Goal: Task Accomplishment & Management: Use online tool/utility

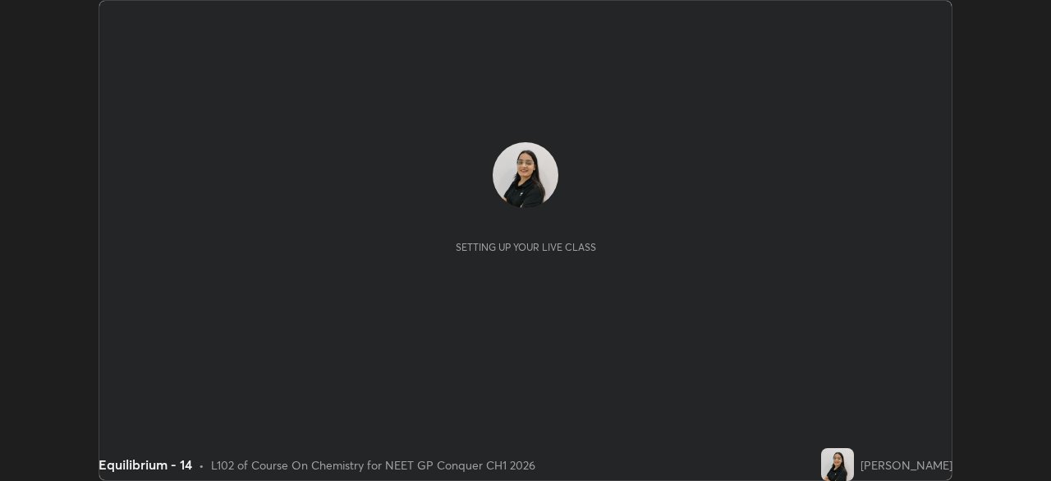
scroll to position [481, 1051]
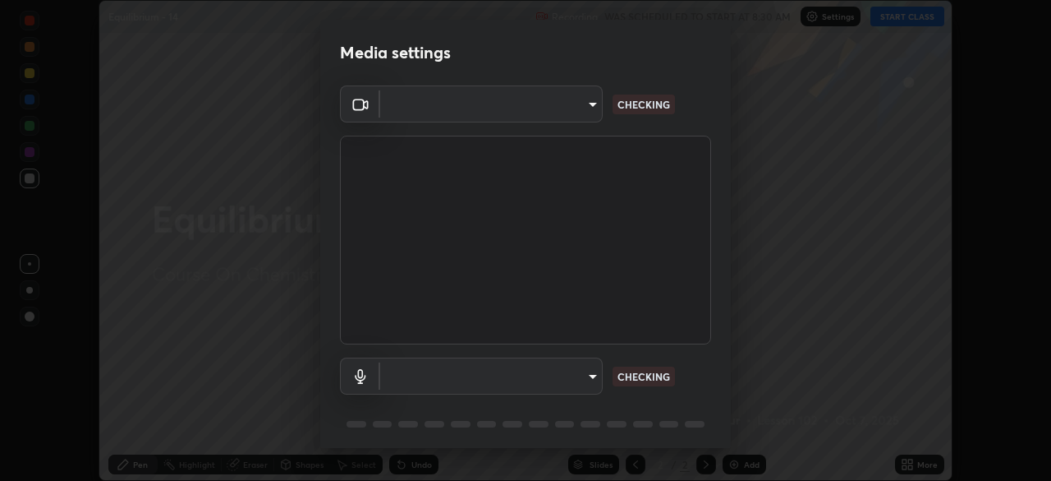
type input "1a0cd2fa9eaecc5464ce661d2c376d4f68bb2a1a8db1c3726163fcb70f995fb6"
type input "communications"
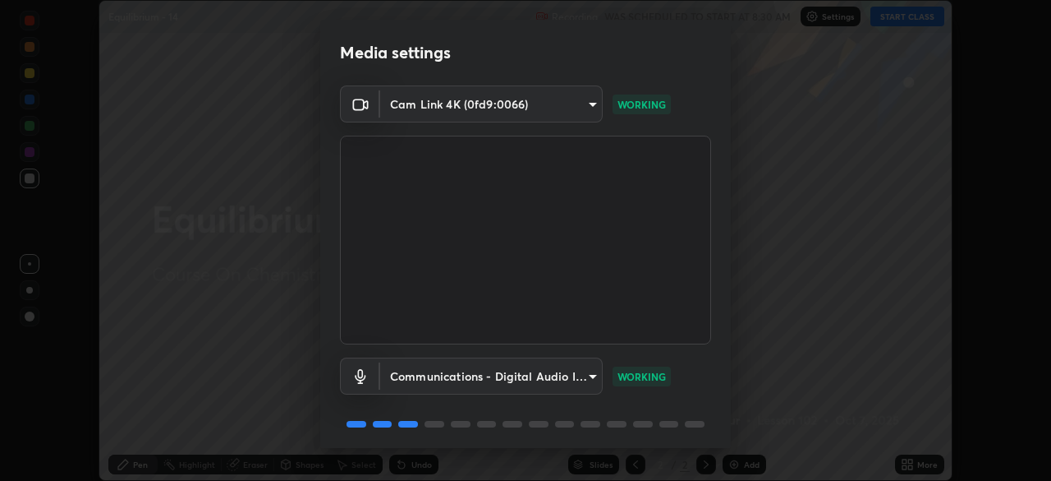
scroll to position [58, 0]
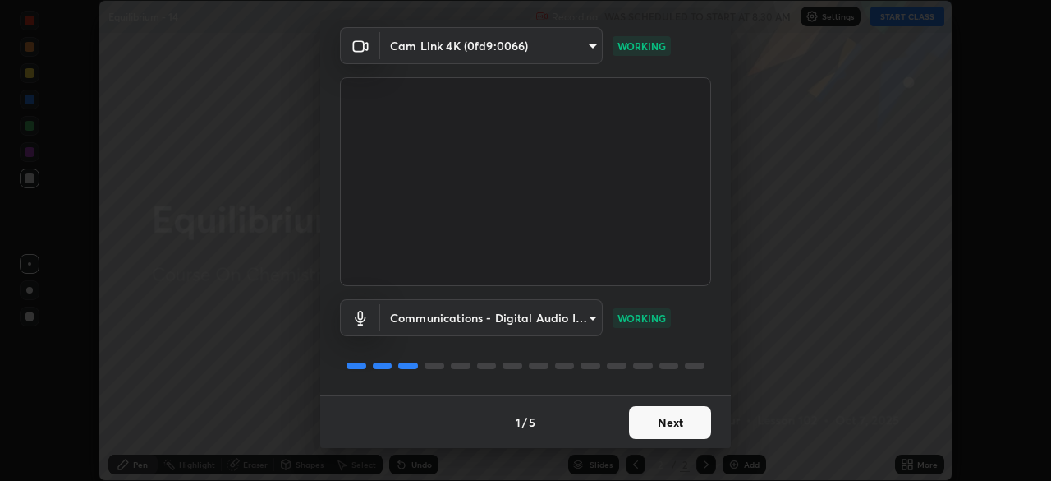
click at [681, 425] on button "Next" at bounding box center [670, 422] width 82 height 33
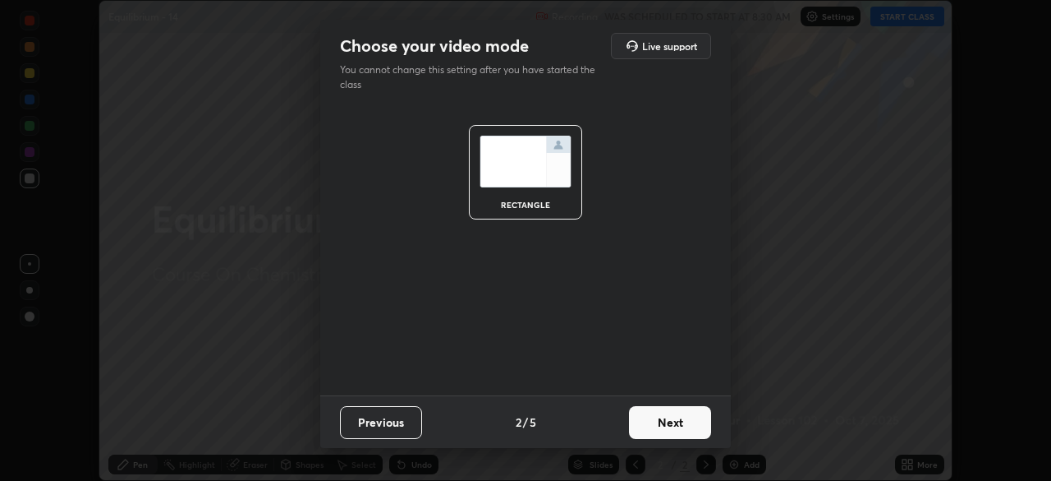
click at [682, 432] on button "Next" at bounding box center [670, 422] width 82 height 33
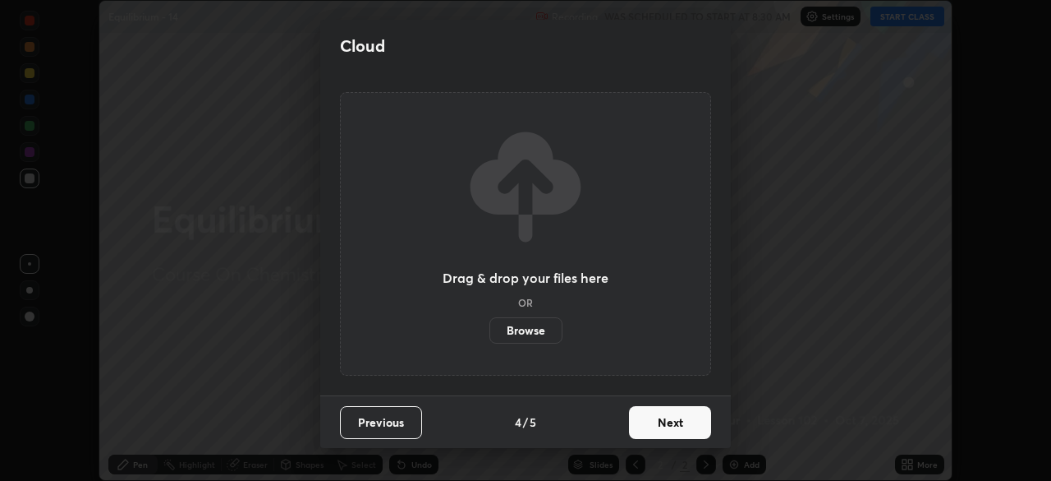
click at [687, 423] on button "Next" at bounding box center [670, 422] width 82 height 33
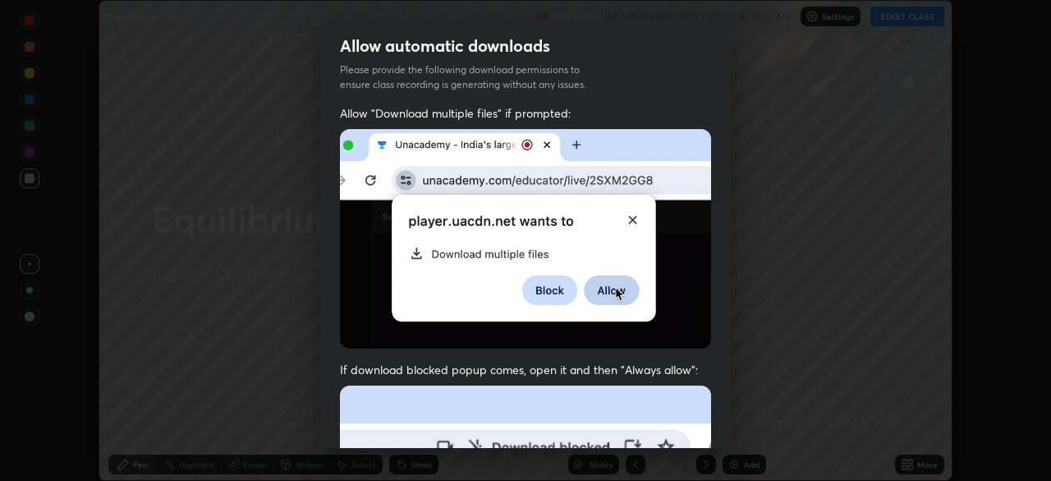
click at [688, 421] on div "Allow "Download multiple files" if prompted: If download blocked popup comes, o…" at bounding box center [525, 451] width 411 height 692
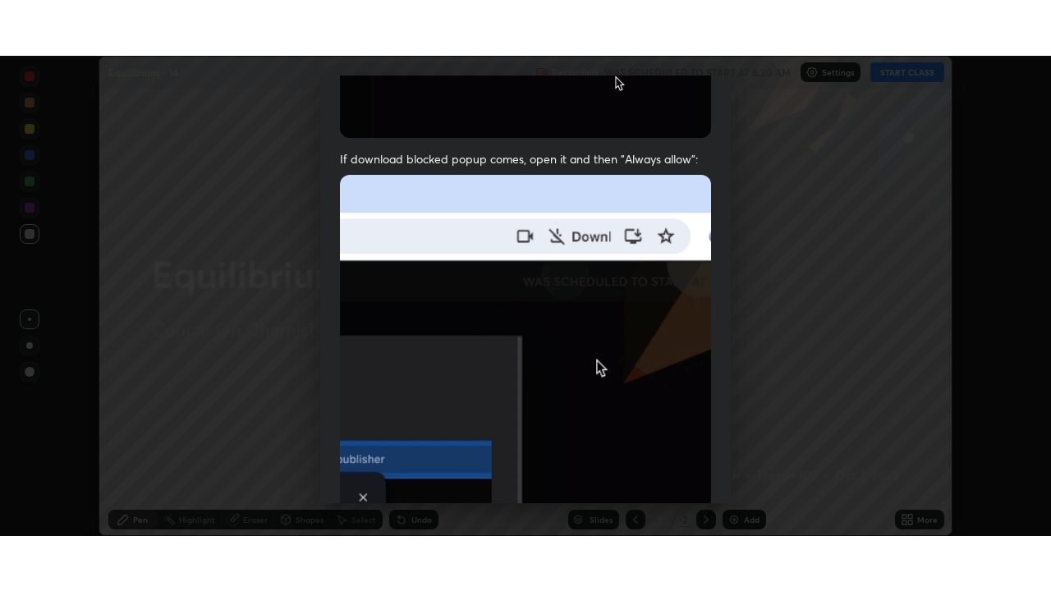
scroll to position [393, 0]
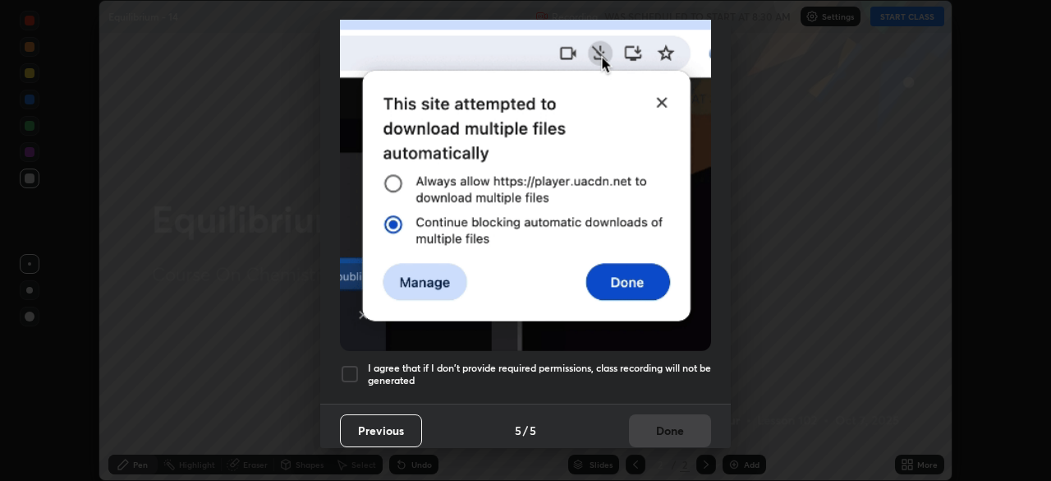
click at [347, 368] on div at bounding box center [350, 374] width 20 height 20
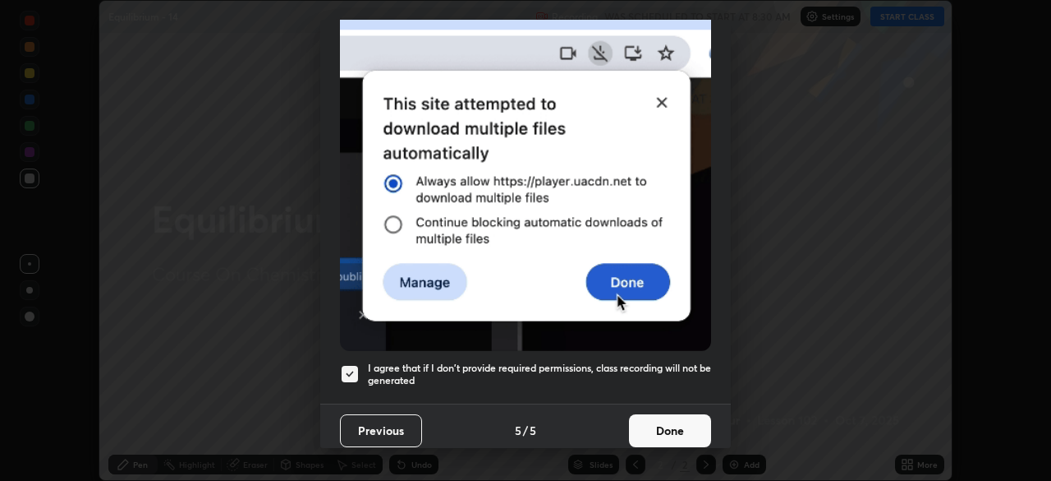
click at [674, 428] on button "Done" at bounding box center [670, 430] width 82 height 33
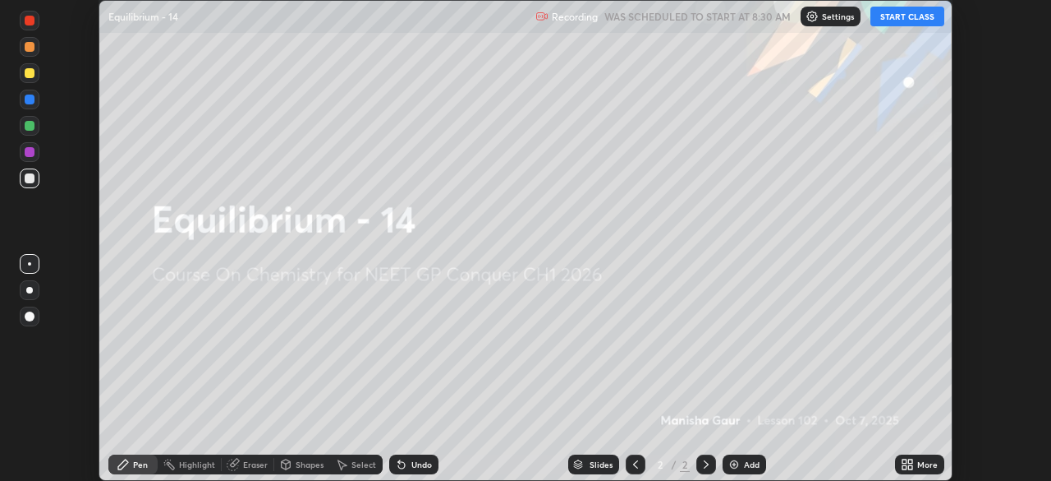
click at [918, 16] on button "START CLASS" at bounding box center [908, 17] width 74 height 20
click at [909, 460] on icon at bounding box center [911, 461] width 4 height 4
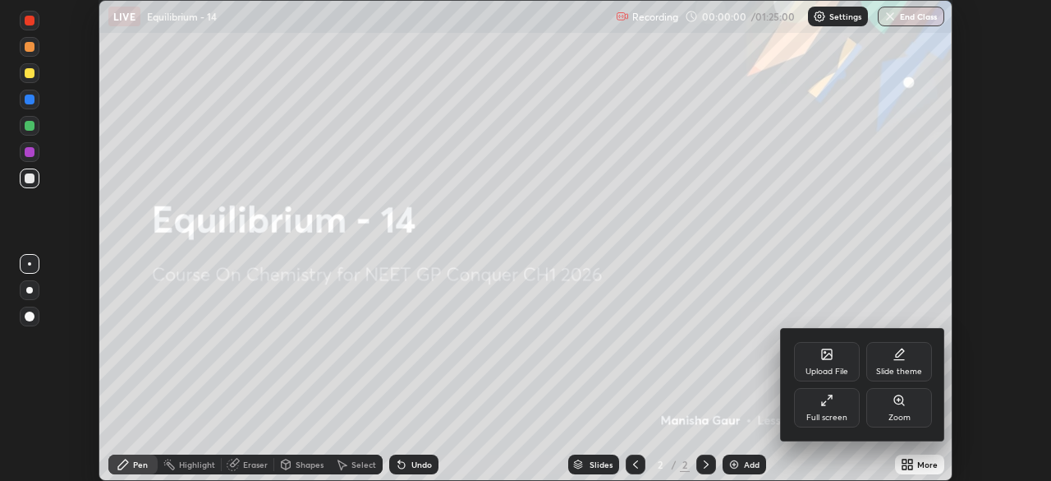
click at [833, 419] on div "Full screen" at bounding box center [827, 417] width 41 height 8
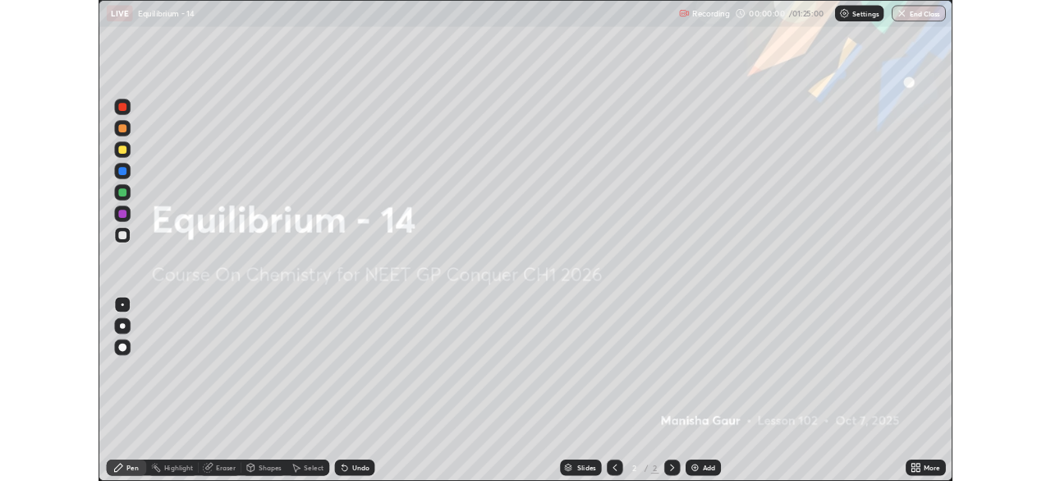
scroll to position [591, 1051]
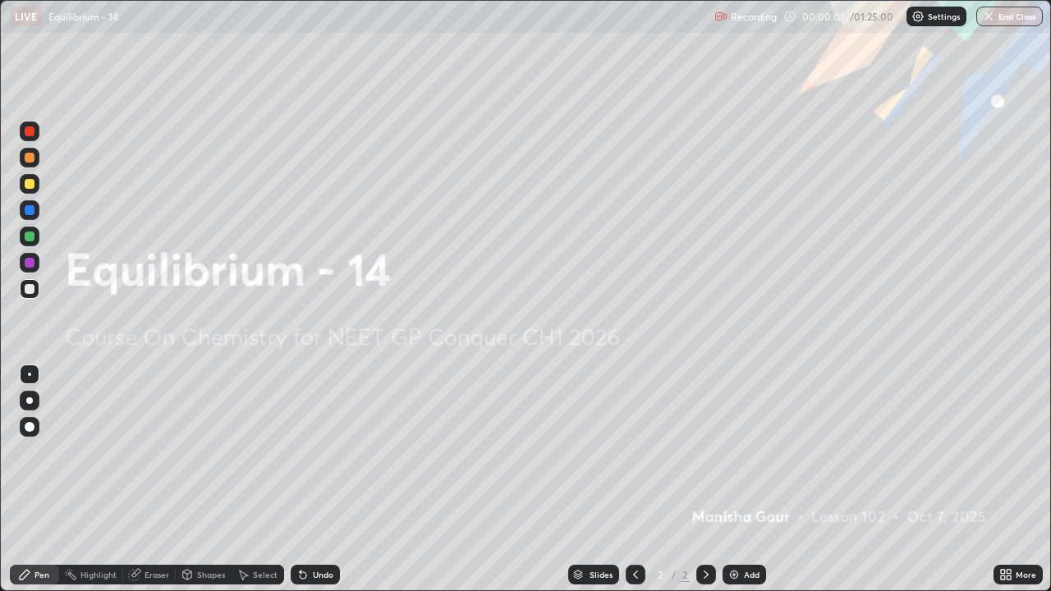
click at [1009, 480] on icon at bounding box center [1009, 572] width 4 height 4
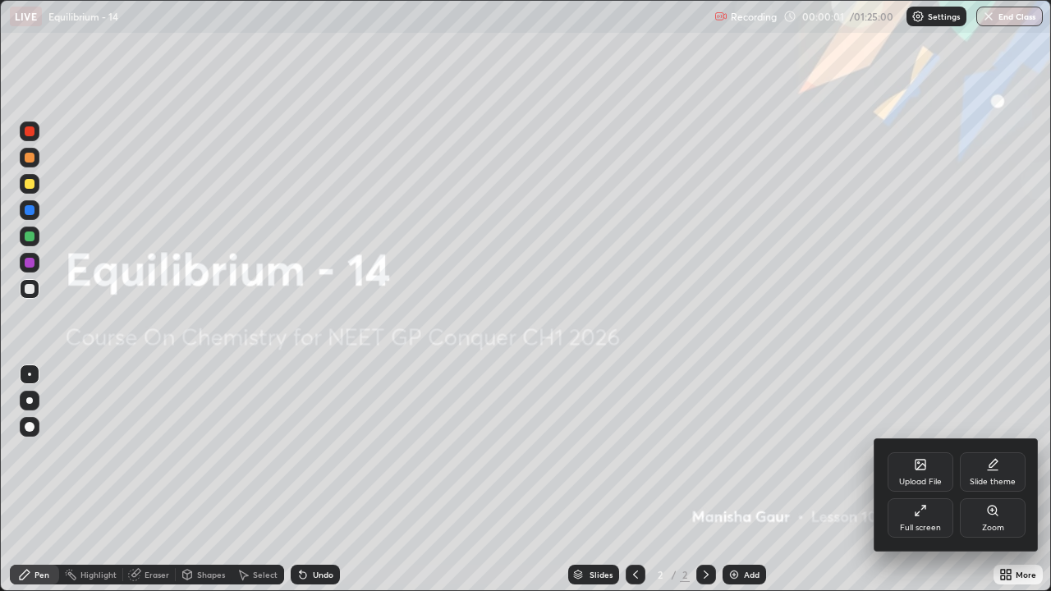
click at [1001, 480] on div "Slide theme" at bounding box center [993, 482] width 46 height 8
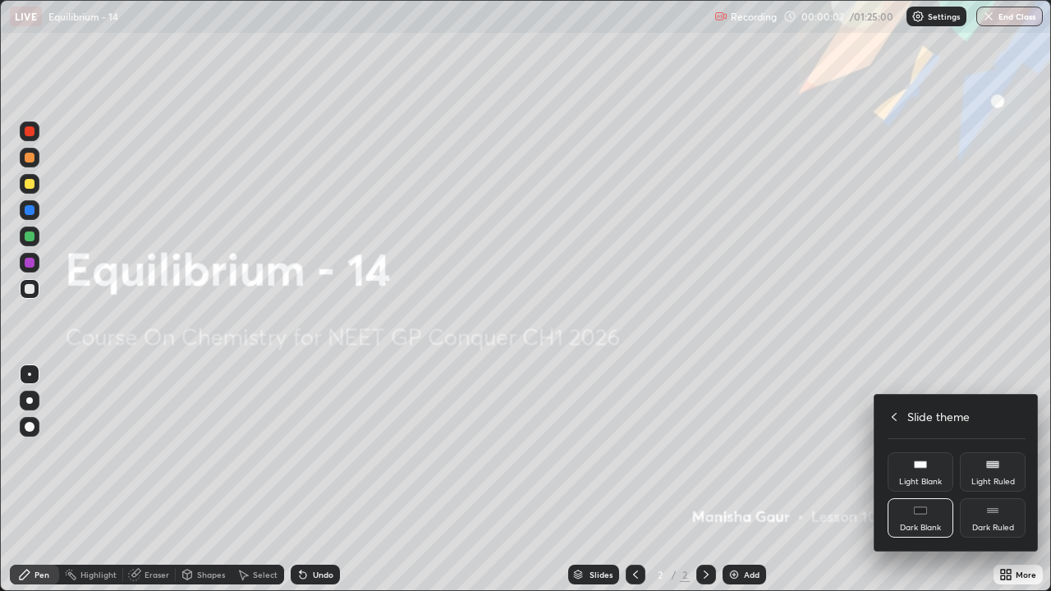
click at [990, 480] on rect at bounding box center [993, 512] width 12 height 1
click at [846, 480] on div at bounding box center [525, 295] width 1051 height 591
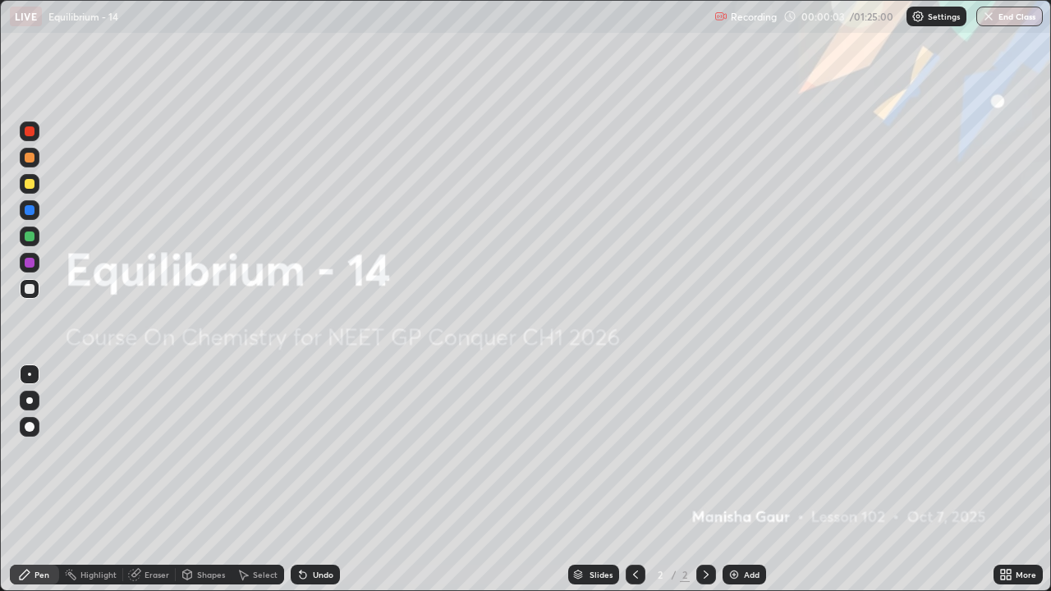
click at [755, 480] on div "Add" at bounding box center [745, 575] width 44 height 20
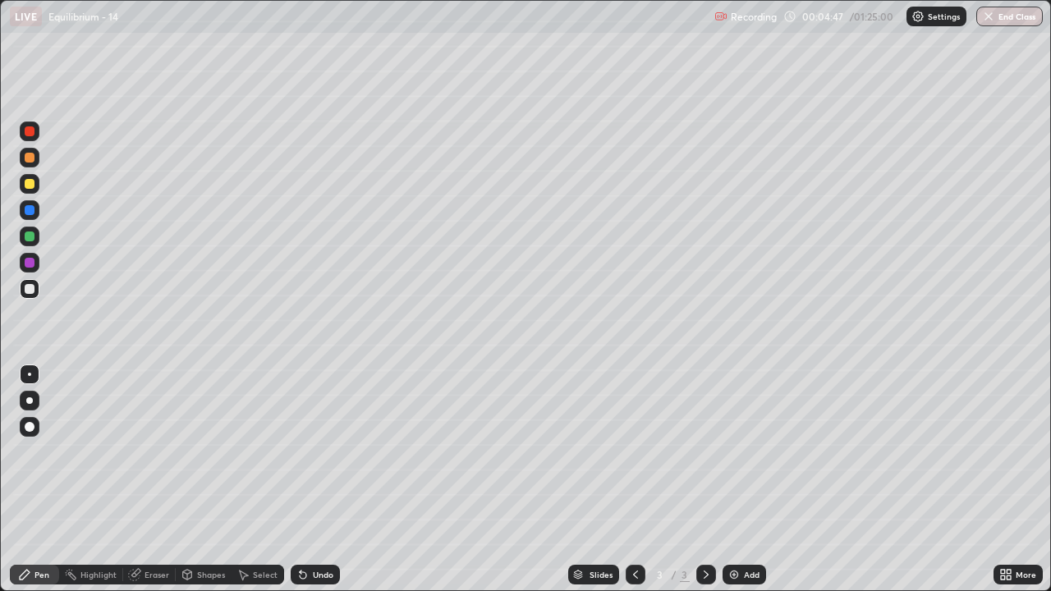
click at [30, 183] on div at bounding box center [30, 184] width 10 height 10
click at [163, 480] on div "Eraser" at bounding box center [157, 575] width 25 height 8
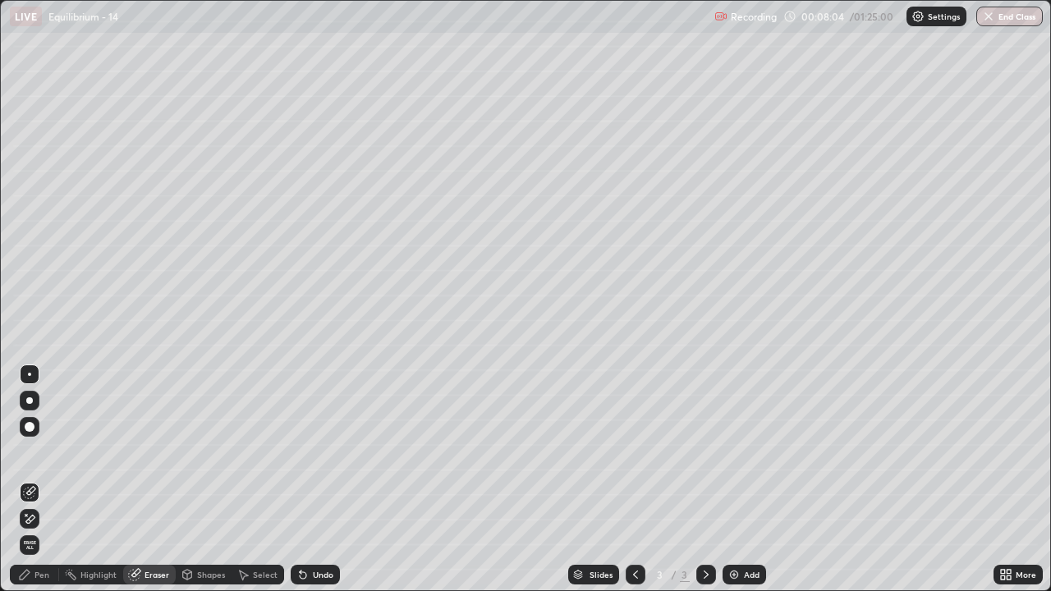
click at [23, 480] on icon at bounding box center [29, 520] width 13 height 14
click at [42, 480] on div "Pen" at bounding box center [42, 575] width 15 height 8
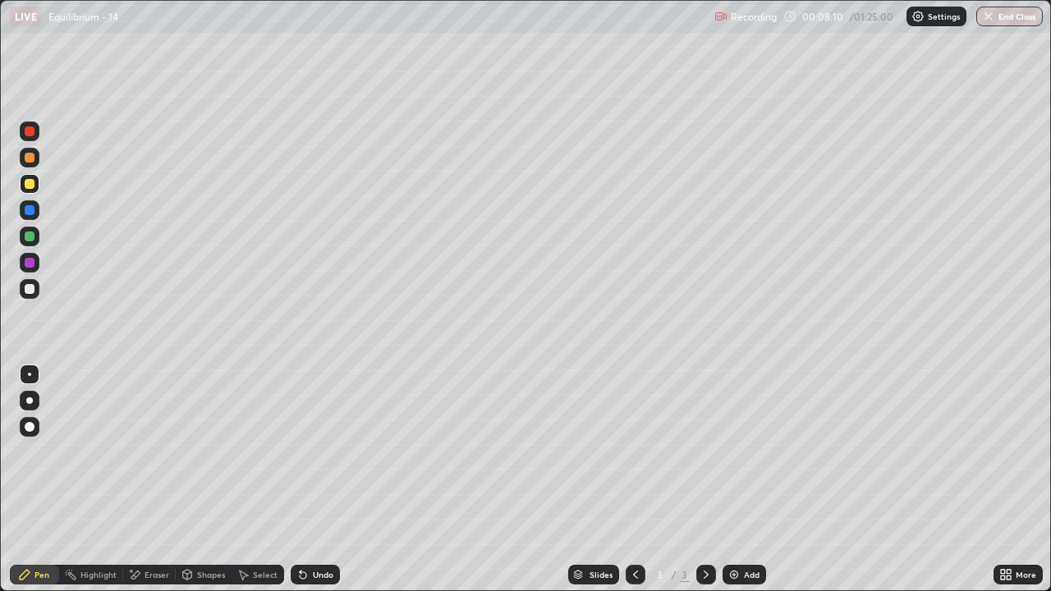
click at [200, 480] on div "Shapes" at bounding box center [211, 575] width 28 height 8
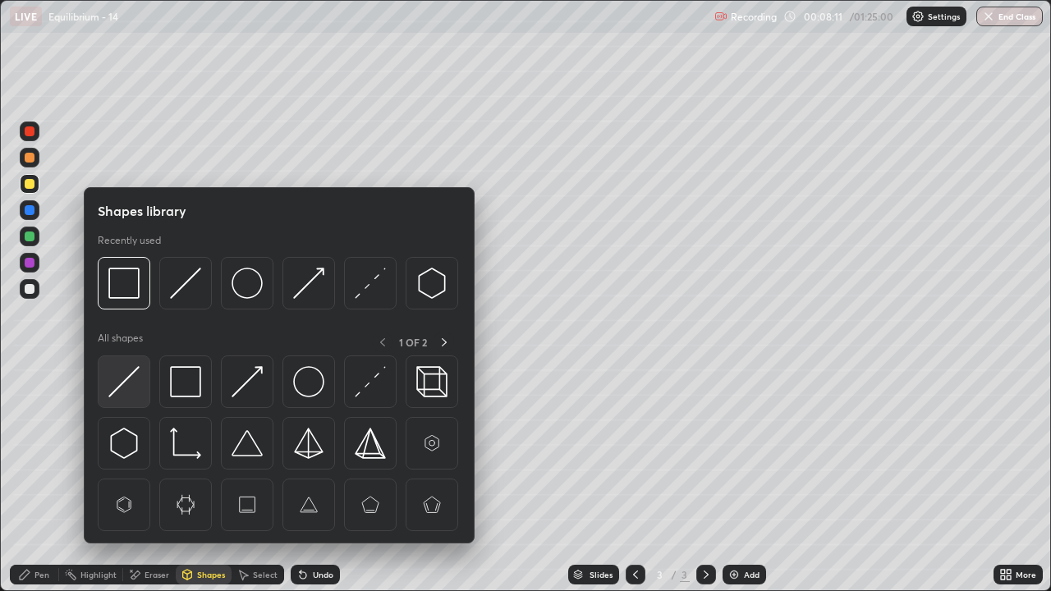
click at [134, 395] on img at bounding box center [123, 381] width 31 height 31
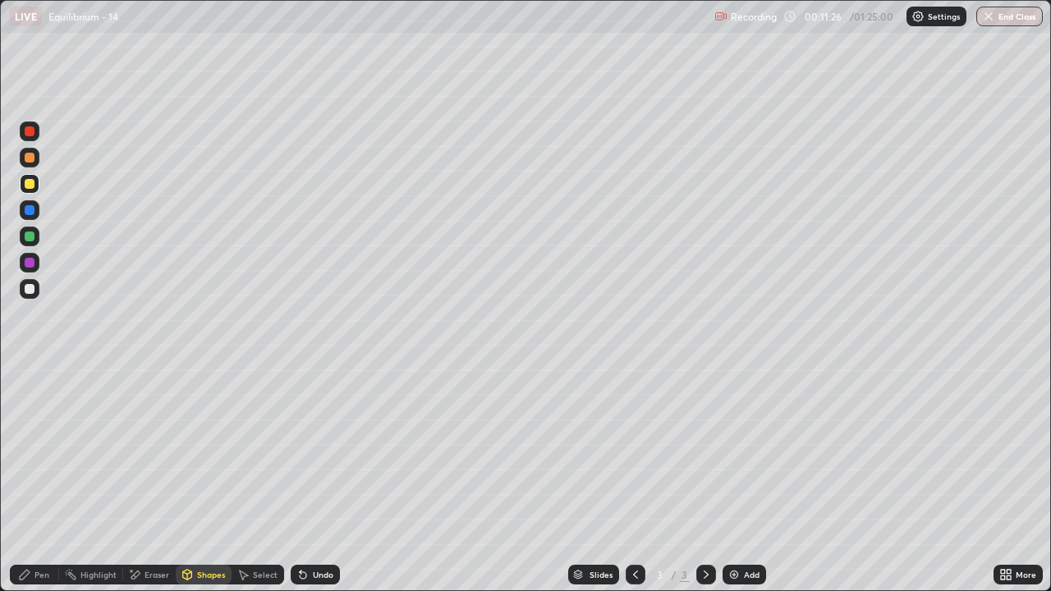
click at [31, 292] on div at bounding box center [30, 289] width 10 height 10
click at [34, 293] on div at bounding box center [30, 289] width 20 height 20
click at [47, 480] on div "Pen" at bounding box center [42, 575] width 15 height 8
click at [316, 480] on div "Undo" at bounding box center [323, 575] width 21 height 8
click at [315, 480] on div "Undo" at bounding box center [323, 575] width 21 height 8
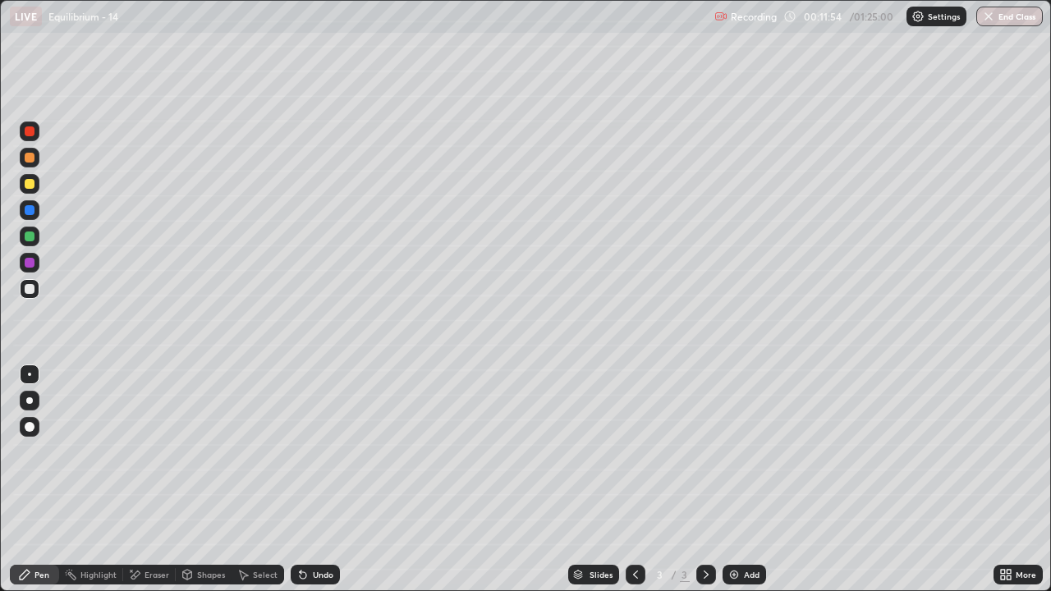
click at [145, 480] on div "Eraser" at bounding box center [157, 575] width 25 height 8
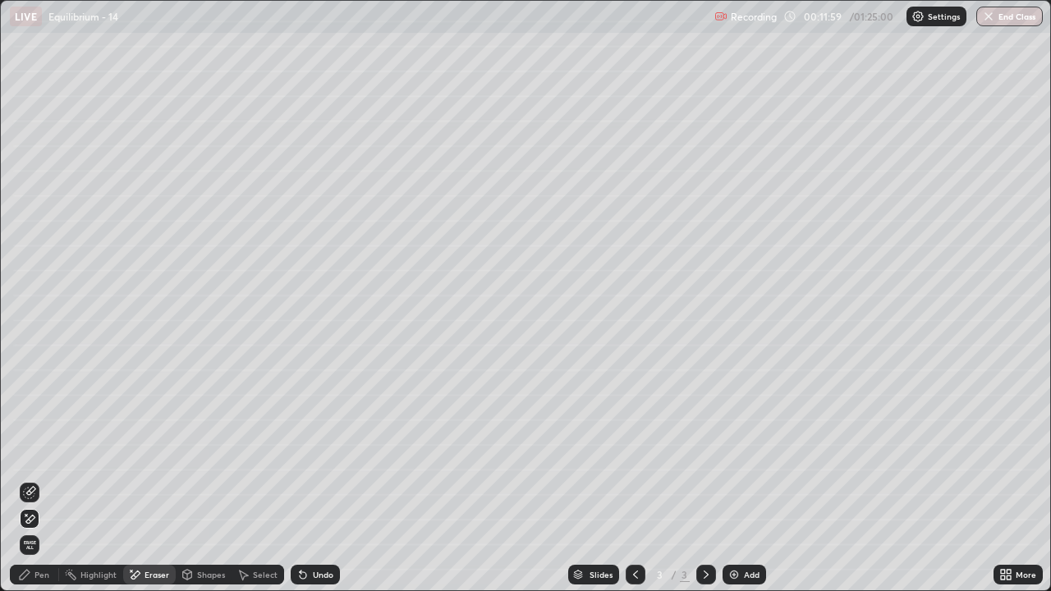
click at [46, 480] on div "Pen" at bounding box center [42, 575] width 15 height 8
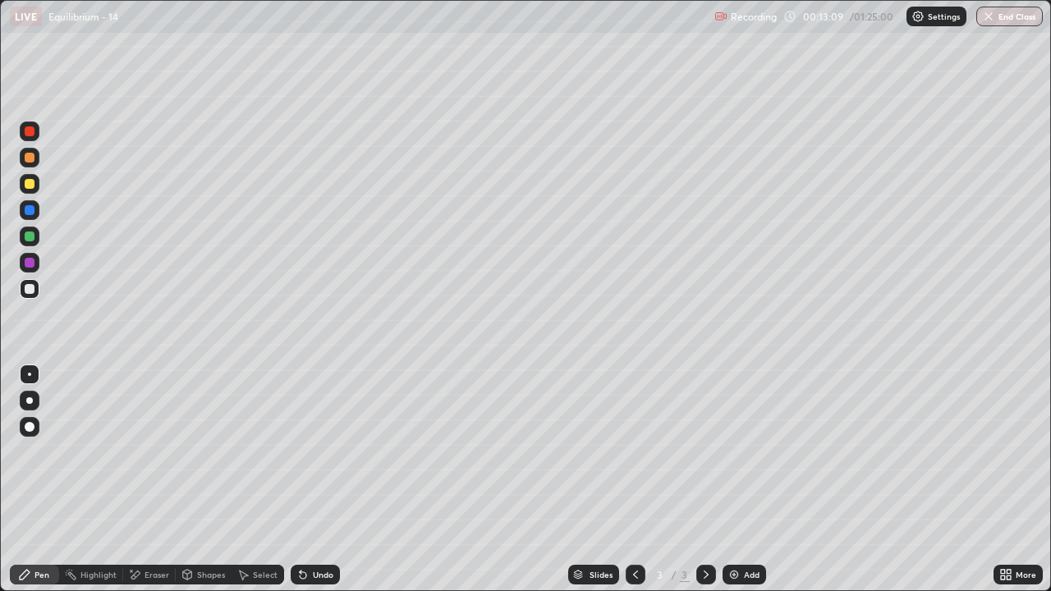
click at [31, 236] on div at bounding box center [30, 237] width 10 height 10
click at [733, 480] on img at bounding box center [734, 574] width 13 height 13
click at [29, 190] on div at bounding box center [30, 184] width 20 height 20
click at [33, 287] on div at bounding box center [30, 289] width 10 height 10
click at [310, 480] on div "Undo" at bounding box center [315, 575] width 49 height 20
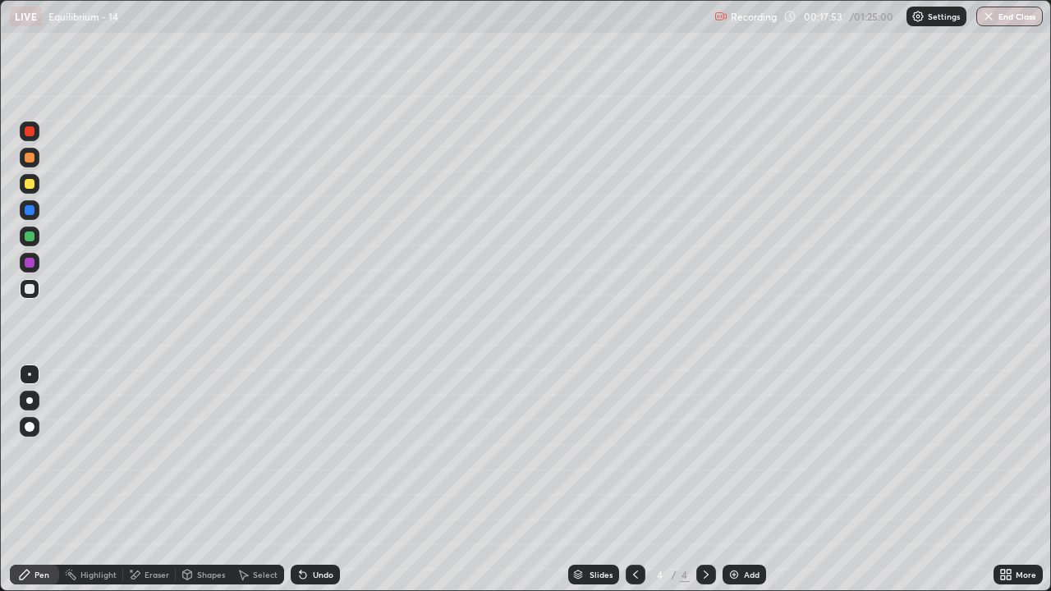
click at [310, 480] on div "Undo" at bounding box center [315, 575] width 49 height 20
click at [313, 480] on div "Undo" at bounding box center [323, 575] width 21 height 8
click at [314, 480] on div "Undo" at bounding box center [323, 575] width 21 height 8
click at [313, 480] on div "Undo" at bounding box center [323, 575] width 21 height 8
click at [315, 480] on div "Undo" at bounding box center [323, 575] width 21 height 8
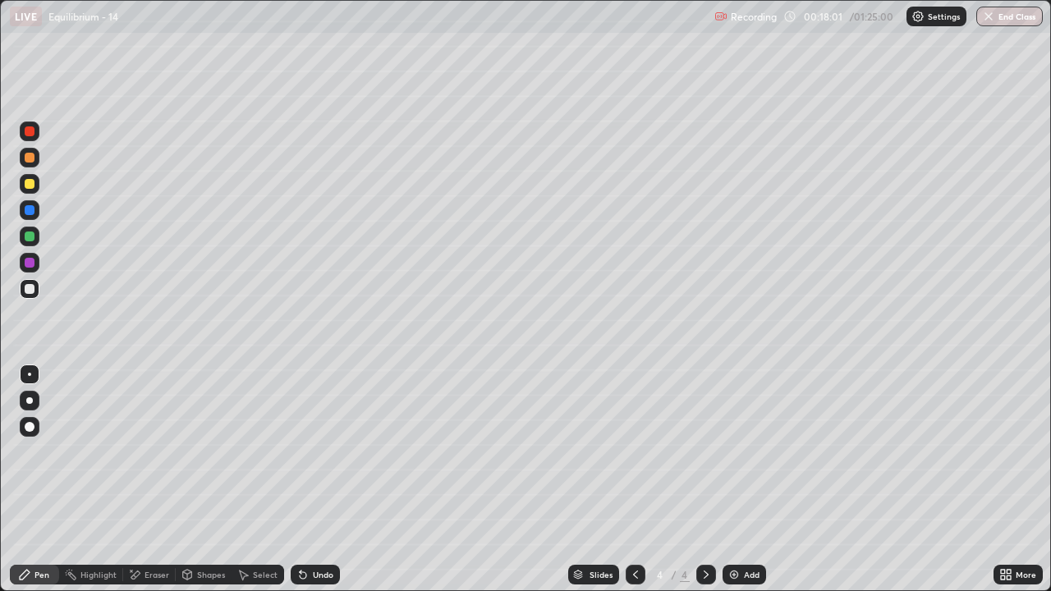
click at [30, 234] on div at bounding box center [30, 237] width 10 height 10
click at [33, 185] on div at bounding box center [30, 184] width 10 height 10
click at [35, 238] on div at bounding box center [30, 237] width 20 height 20
click at [30, 290] on div at bounding box center [30, 289] width 10 height 10
click at [315, 480] on div "Undo" at bounding box center [315, 575] width 49 height 20
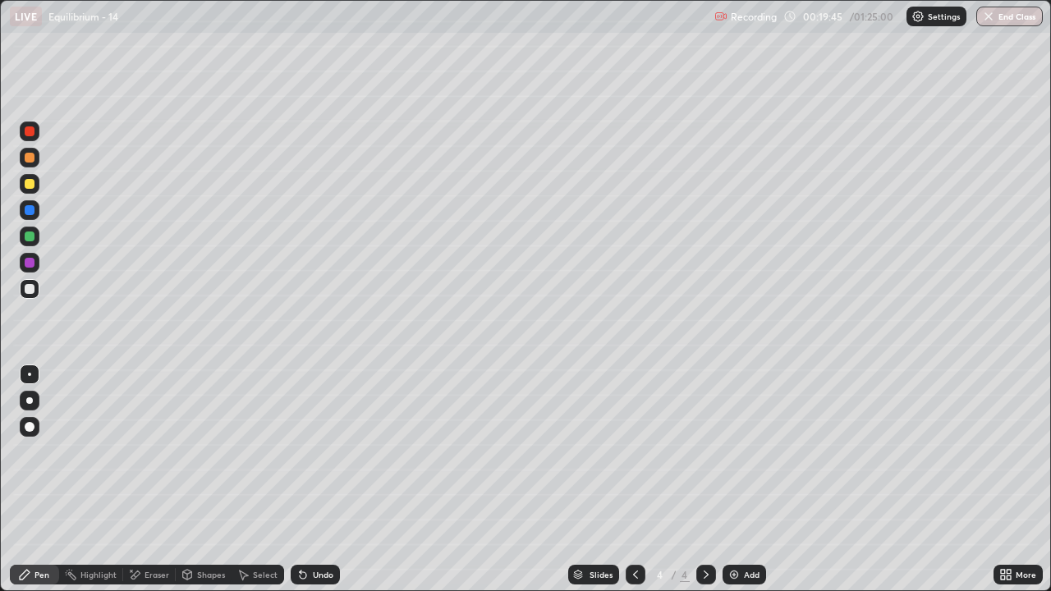
click at [34, 186] on div at bounding box center [30, 184] width 10 height 10
click at [141, 480] on div "Eraser" at bounding box center [149, 575] width 53 height 20
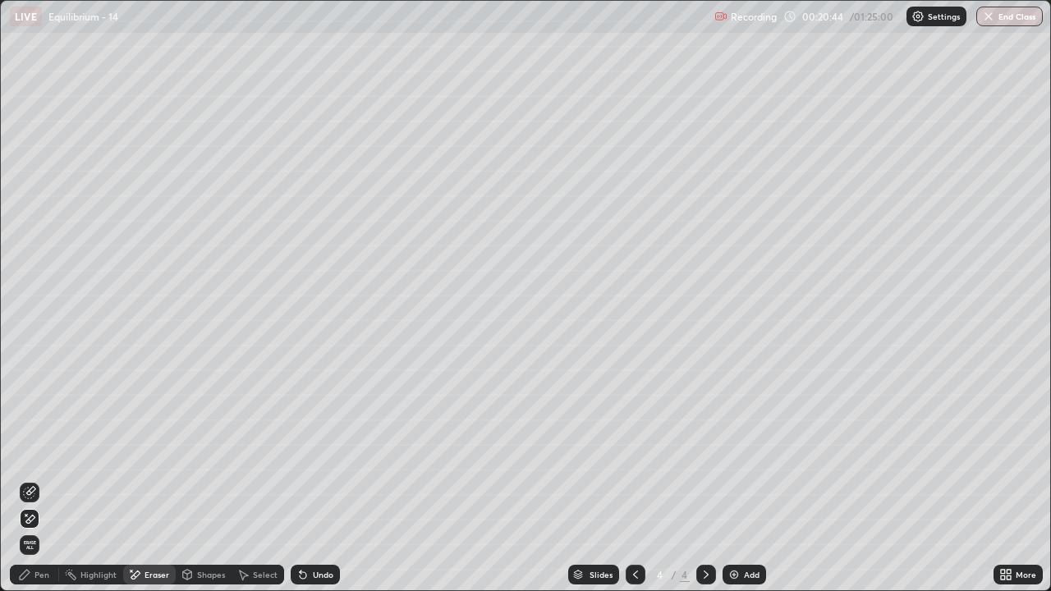
click at [43, 480] on div "Pen" at bounding box center [34, 575] width 49 height 20
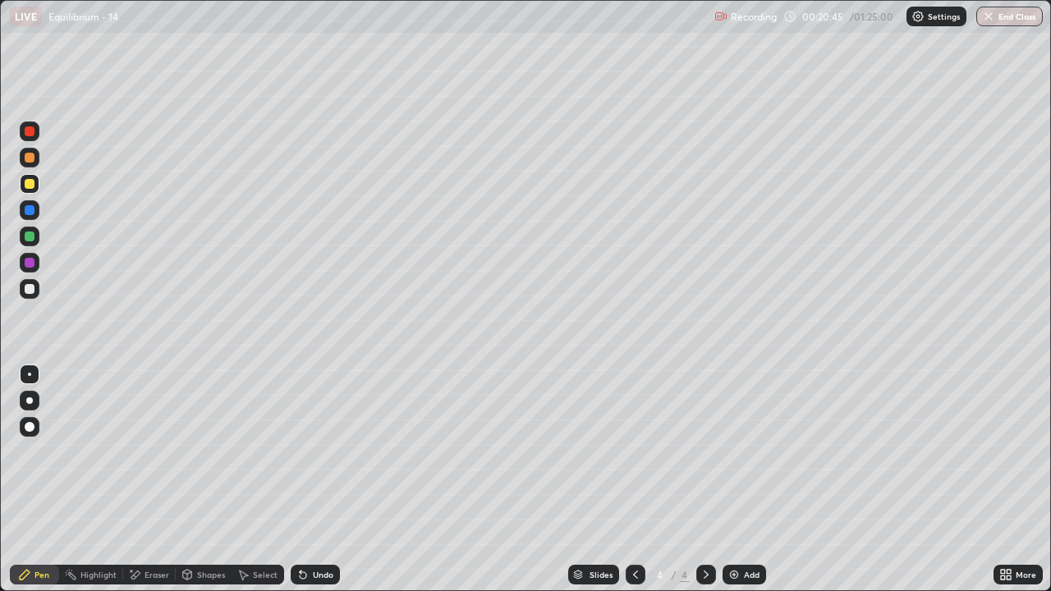
click at [33, 293] on div at bounding box center [30, 289] width 20 height 20
click at [31, 186] on div at bounding box center [30, 184] width 10 height 10
click at [320, 480] on div "Undo" at bounding box center [323, 575] width 21 height 8
click at [321, 480] on div "Undo" at bounding box center [323, 575] width 21 height 8
click at [322, 480] on div "Undo" at bounding box center [323, 575] width 21 height 8
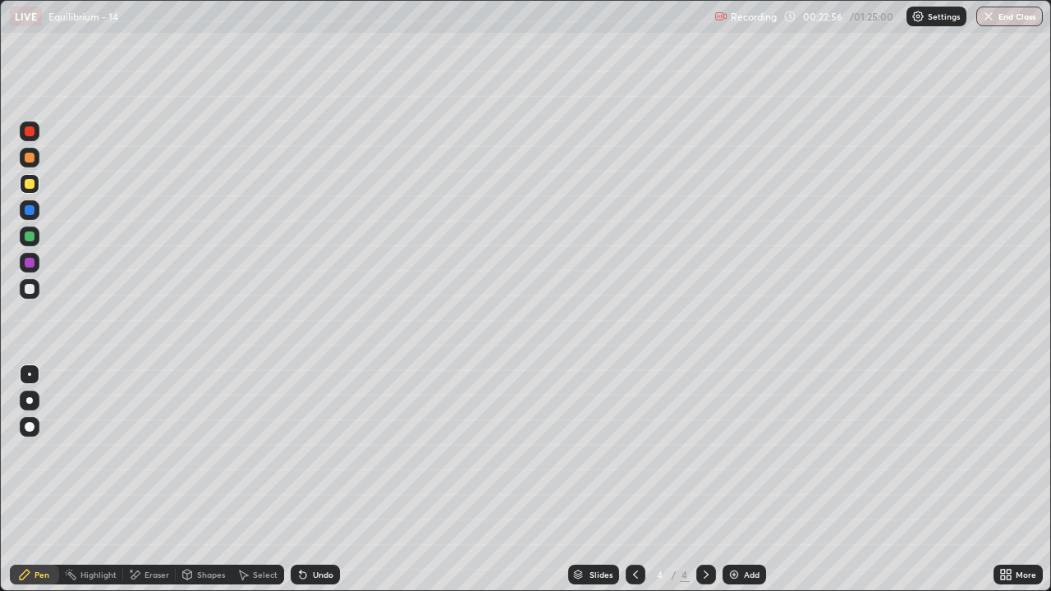
click at [31, 292] on div at bounding box center [30, 289] width 10 height 10
click at [30, 189] on div at bounding box center [30, 184] width 20 height 20
click at [304, 480] on icon at bounding box center [303, 574] width 13 height 13
click at [31, 236] on div at bounding box center [30, 237] width 10 height 10
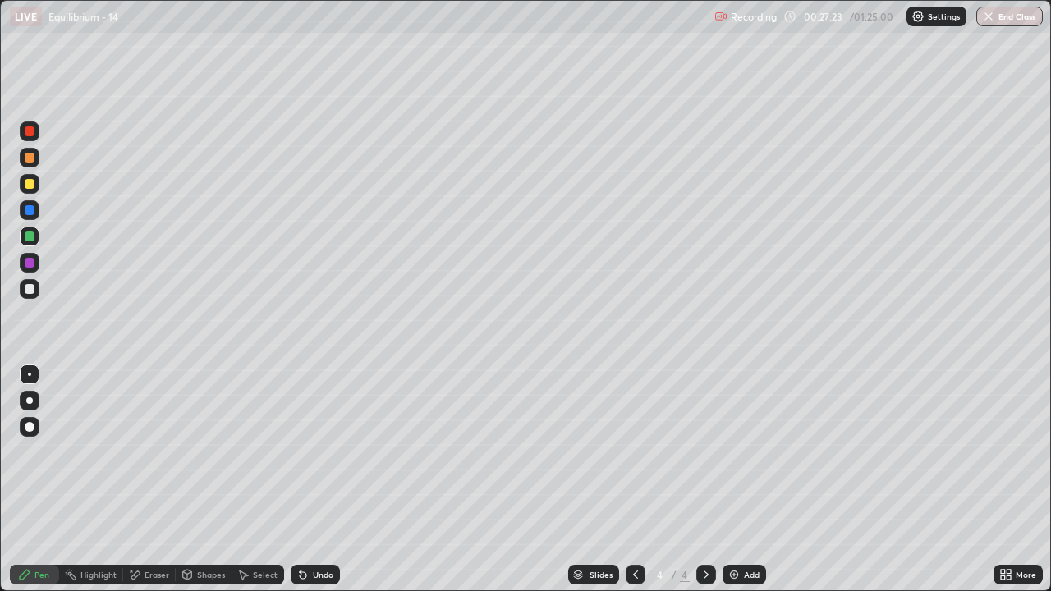
click at [746, 480] on div "Add" at bounding box center [745, 575] width 44 height 20
click at [28, 192] on div at bounding box center [30, 184] width 20 height 20
click at [210, 480] on div "Shapes" at bounding box center [211, 575] width 28 height 8
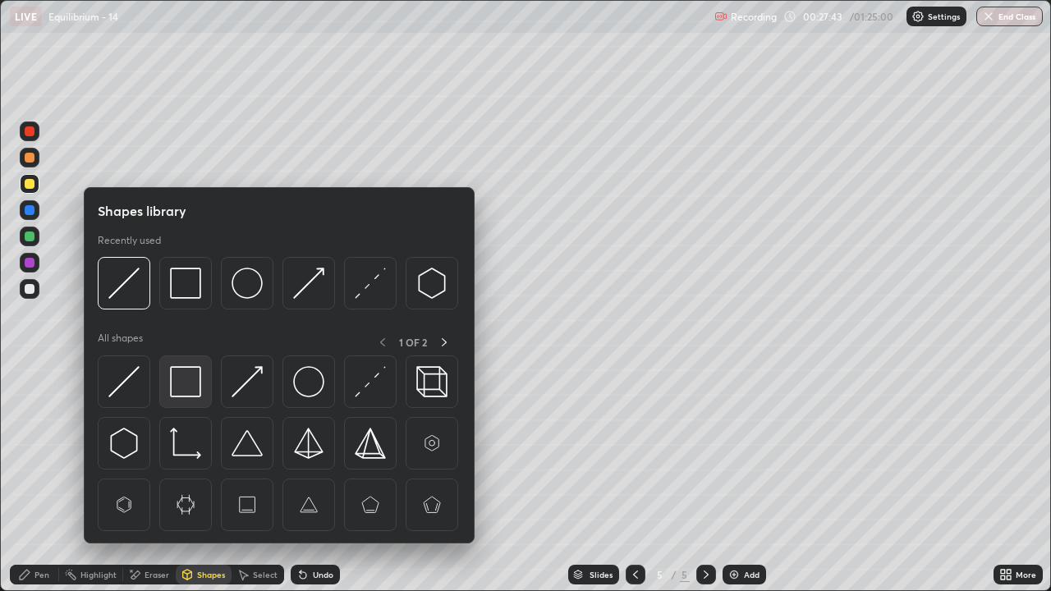
click at [196, 401] on div at bounding box center [185, 382] width 53 height 53
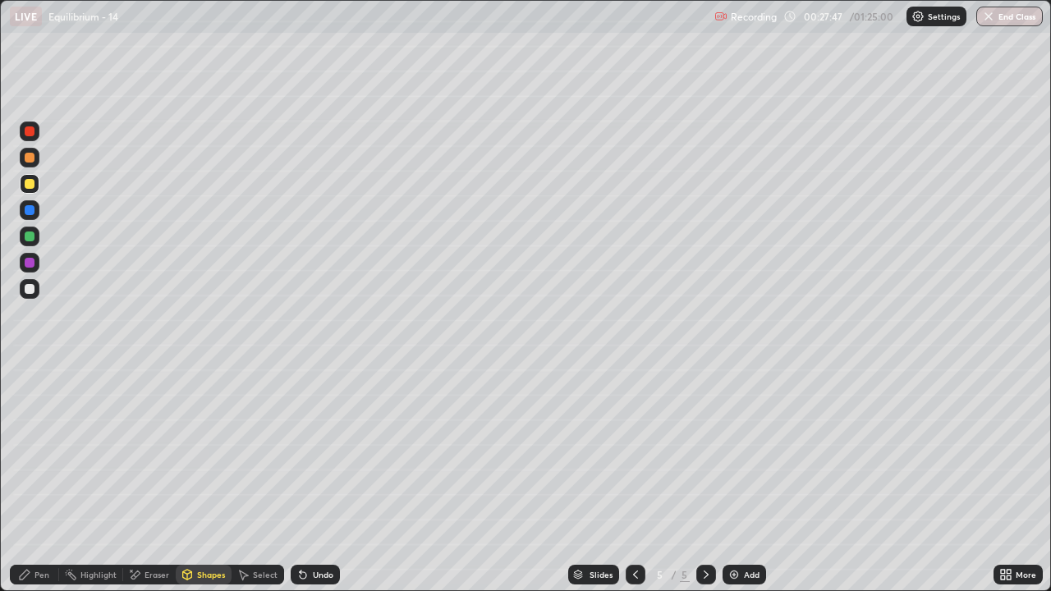
click at [201, 480] on div "Shapes" at bounding box center [211, 575] width 28 height 8
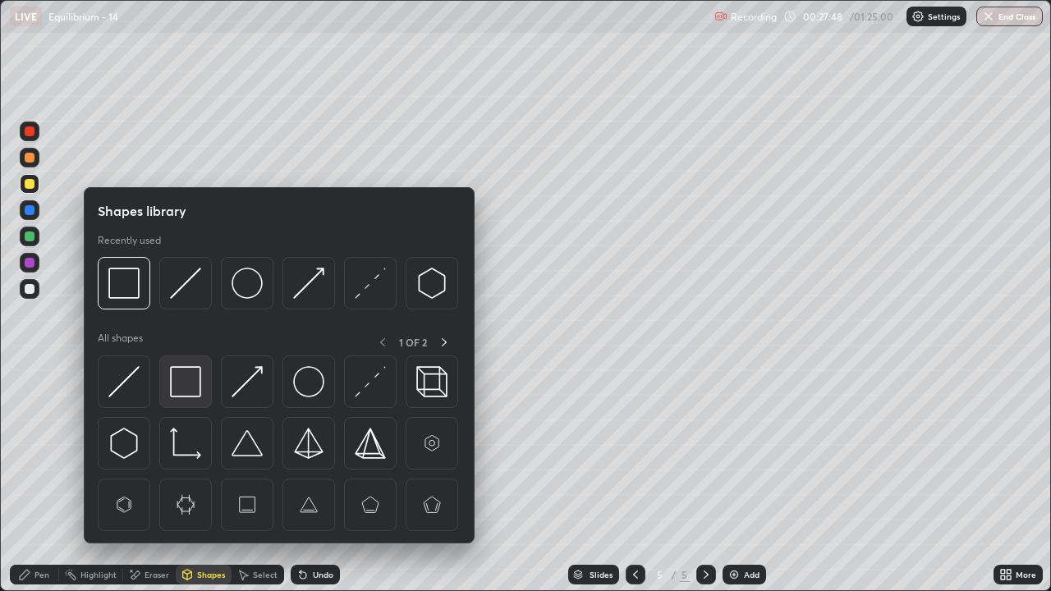
click at [178, 376] on img at bounding box center [185, 381] width 31 height 31
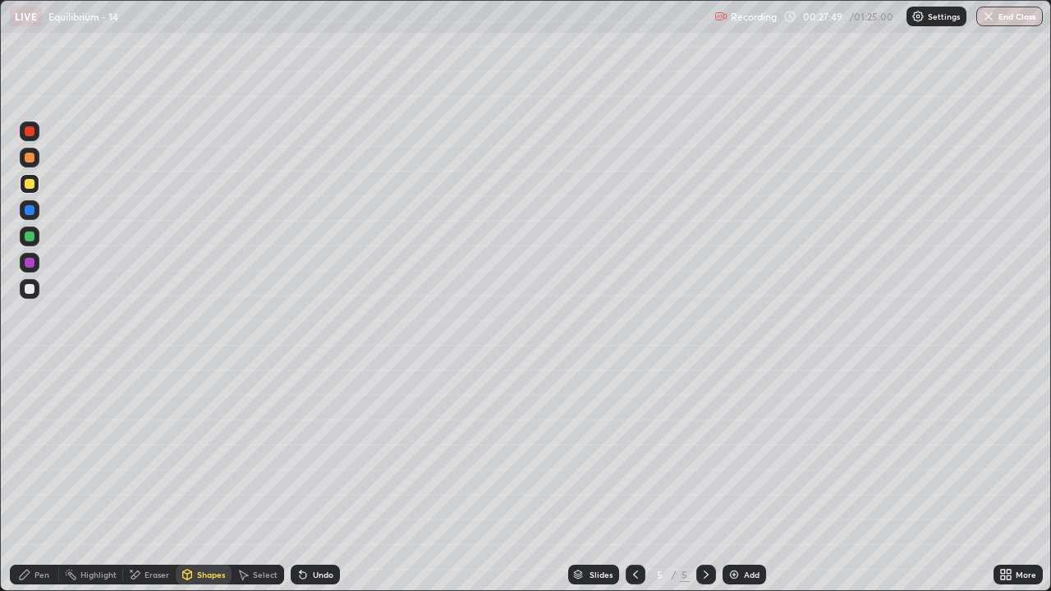
click at [31, 288] on div at bounding box center [30, 289] width 10 height 10
click at [44, 480] on div "Pen" at bounding box center [42, 575] width 15 height 8
click at [313, 480] on div "Undo" at bounding box center [323, 575] width 21 height 8
click at [314, 480] on div "Undo" at bounding box center [323, 575] width 21 height 8
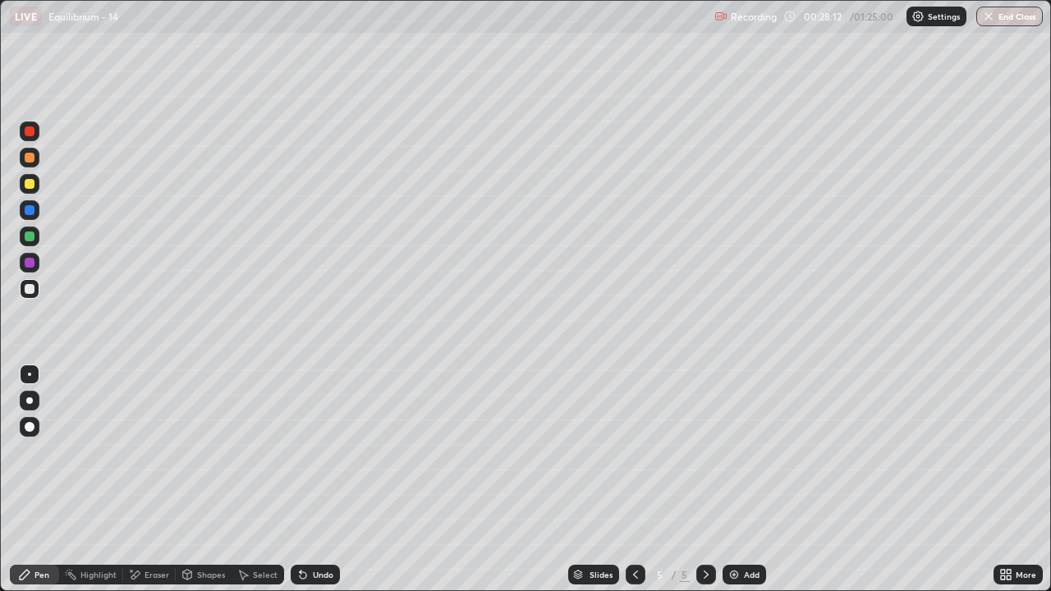
click at [314, 480] on div "Undo" at bounding box center [323, 575] width 21 height 8
click at [317, 480] on div "Undo" at bounding box center [323, 575] width 21 height 8
click at [318, 480] on div "Undo" at bounding box center [323, 575] width 21 height 8
click at [33, 186] on div at bounding box center [30, 184] width 10 height 10
click at [32, 291] on div at bounding box center [30, 289] width 10 height 10
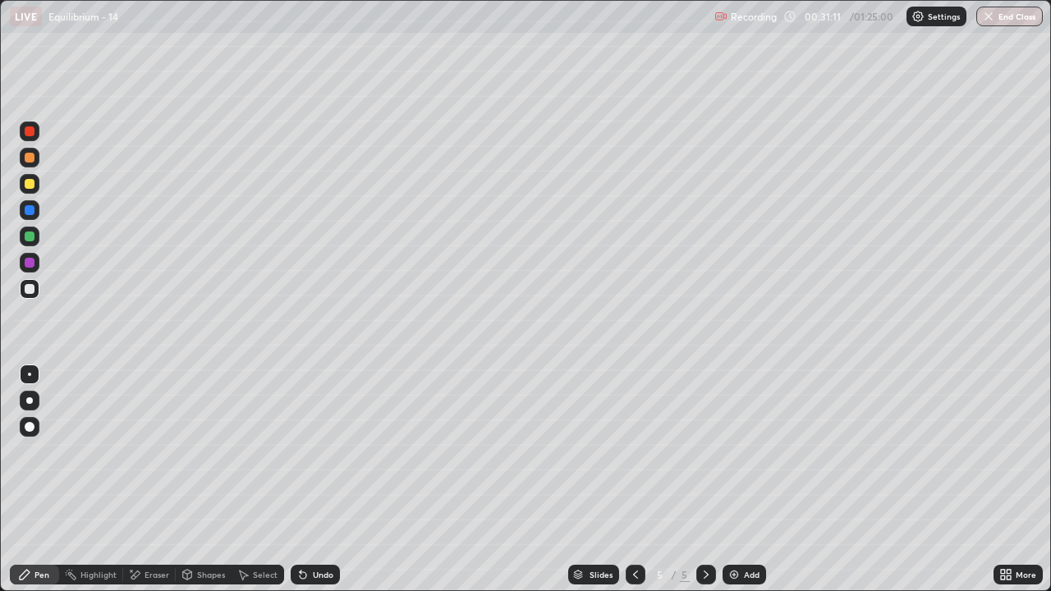
click at [324, 480] on div "Undo" at bounding box center [323, 575] width 21 height 8
click at [325, 480] on div "Undo" at bounding box center [323, 575] width 21 height 8
click at [323, 480] on div "Undo" at bounding box center [315, 575] width 49 height 20
click at [324, 480] on div "Undo" at bounding box center [312, 575] width 56 height 33
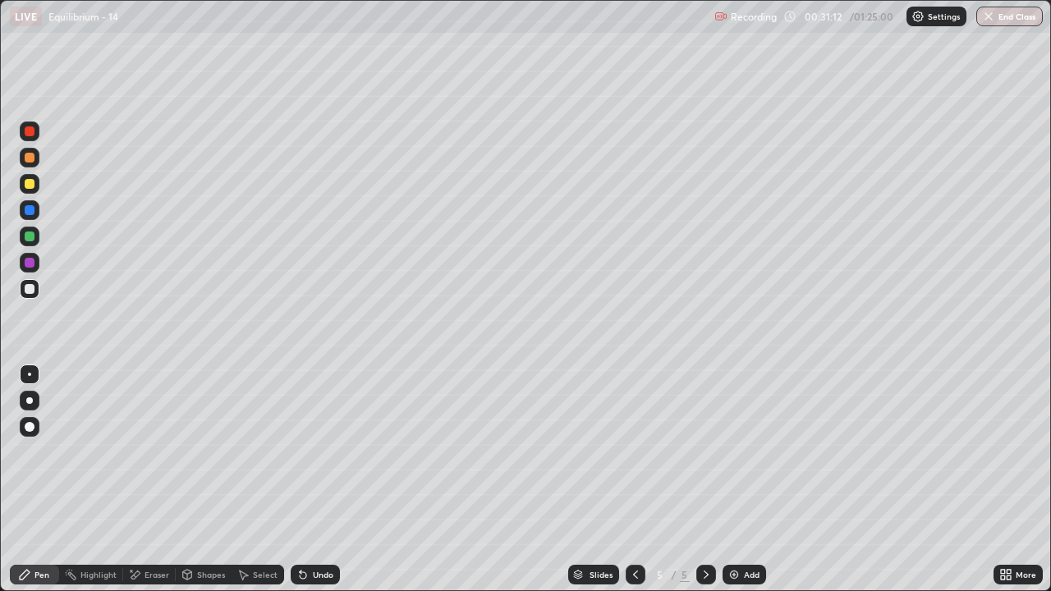
click at [324, 480] on div "Undo" at bounding box center [312, 575] width 56 height 33
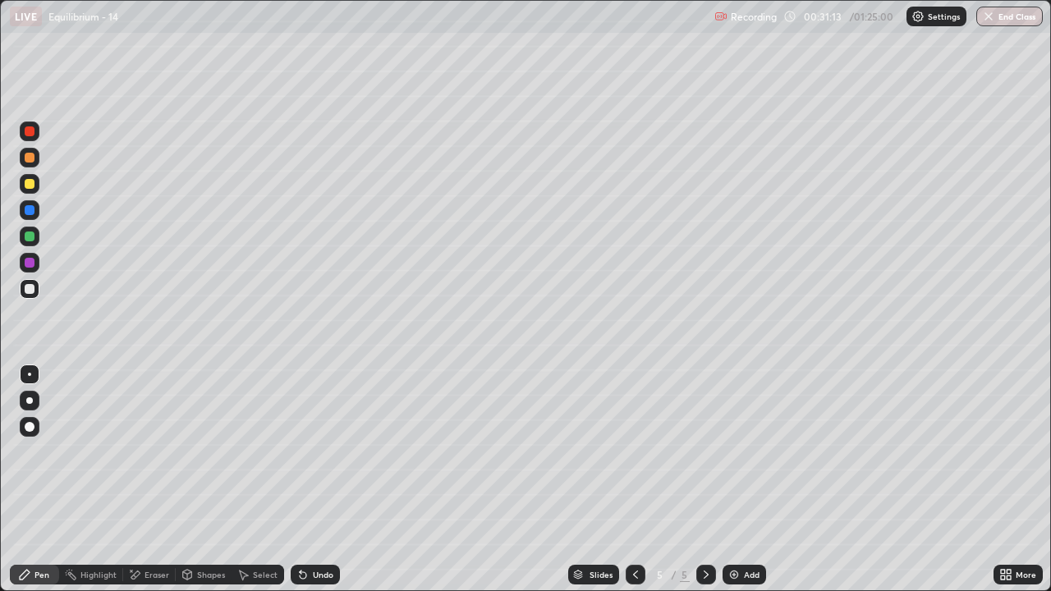
click at [324, 480] on div "Undo" at bounding box center [312, 575] width 56 height 33
click at [326, 480] on div "Undo" at bounding box center [312, 575] width 56 height 33
click at [324, 480] on div "Undo" at bounding box center [312, 575] width 56 height 33
click at [195, 480] on div "Shapes" at bounding box center [204, 575] width 56 height 20
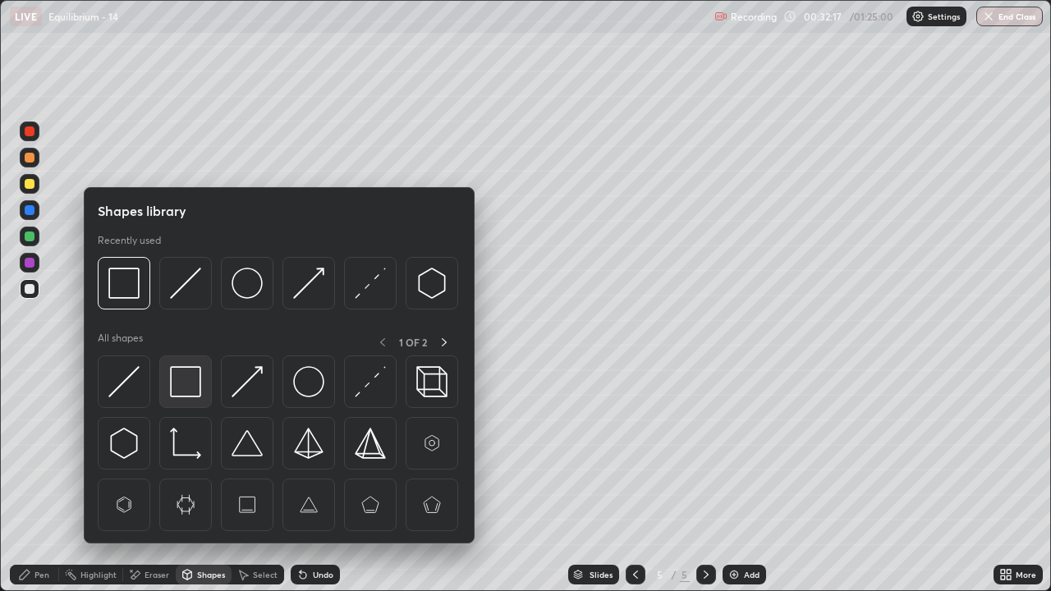
click at [192, 396] on img at bounding box center [185, 381] width 31 height 31
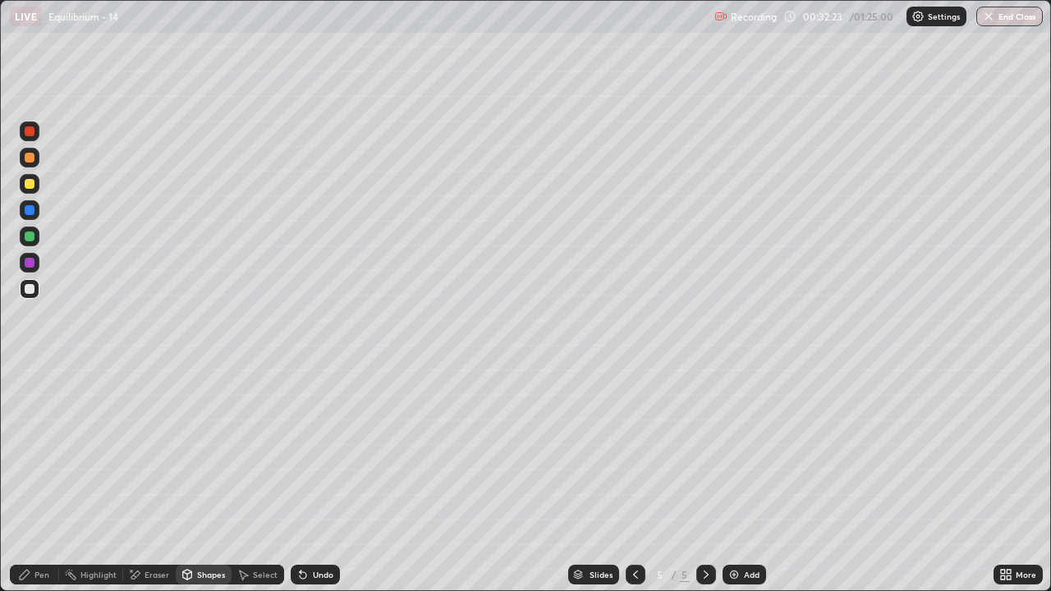
click at [26, 185] on div at bounding box center [30, 184] width 10 height 10
click at [308, 480] on div "Undo" at bounding box center [315, 575] width 49 height 20
click at [37, 480] on div "Pen" at bounding box center [42, 575] width 15 height 8
click at [26, 186] on div at bounding box center [30, 184] width 10 height 10
click at [313, 480] on div "Undo" at bounding box center [323, 575] width 21 height 8
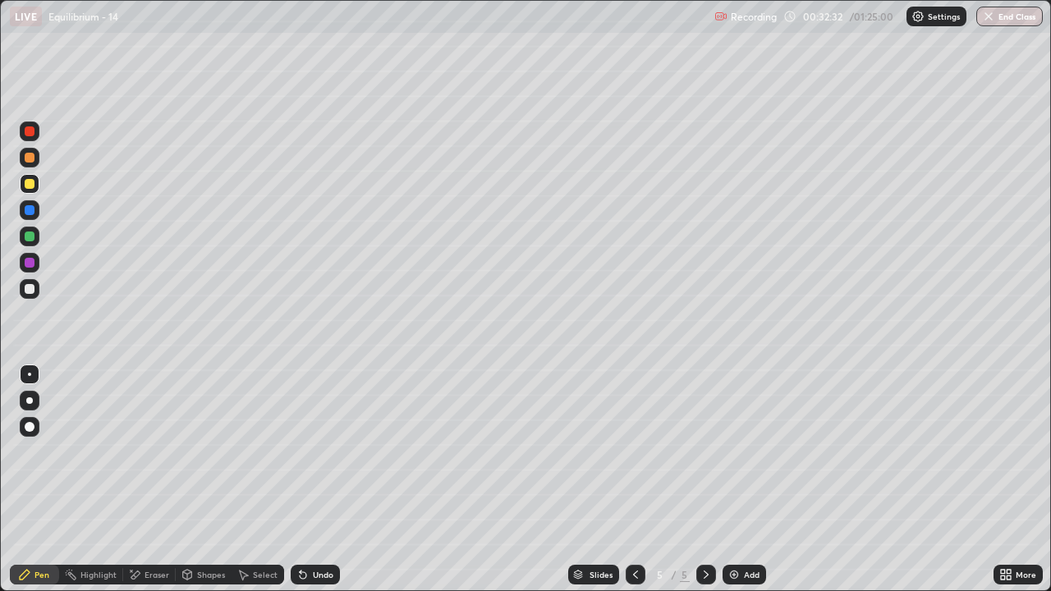
click at [314, 480] on div "Undo" at bounding box center [323, 575] width 21 height 8
click at [315, 480] on div "Undo" at bounding box center [323, 575] width 21 height 8
click at [29, 288] on div at bounding box center [30, 289] width 10 height 10
click at [319, 480] on div "Undo" at bounding box center [323, 575] width 21 height 8
click at [315, 480] on div "Undo" at bounding box center [323, 575] width 21 height 8
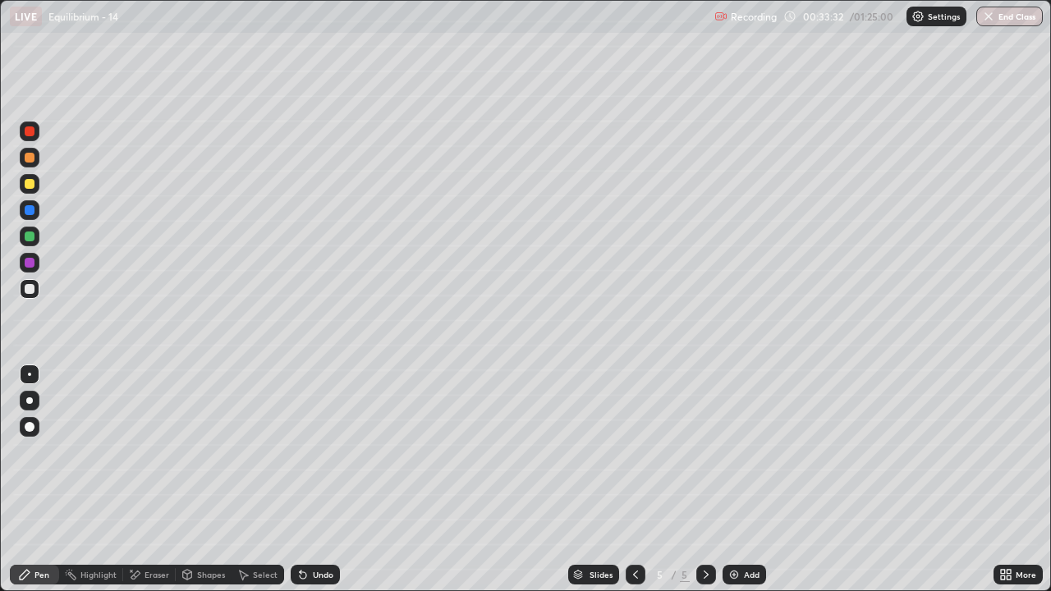
click at [312, 480] on div "Undo" at bounding box center [315, 575] width 49 height 20
click at [311, 480] on div "Undo" at bounding box center [315, 575] width 49 height 20
click at [308, 480] on div "Undo" at bounding box center [315, 575] width 49 height 20
click at [30, 187] on div at bounding box center [30, 184] width 10 height 10
click at [30, 288] on div at bounding box center [30, 289] width 10 height 10
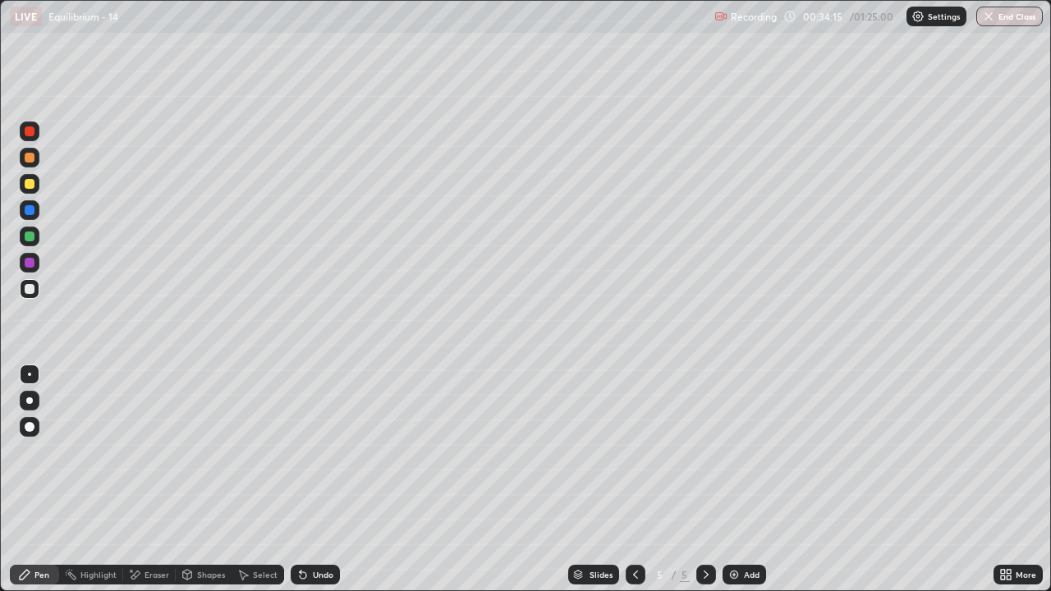
click at [26, 184] on div at bounding box center [30, 184] width 10 height 10
click at [30, 289] on div at bounding box center [30, 289] width 10 height 10
click at [324, 480] on div "Undo" at bounding box center [323, 575] width 21 height 8
click at [154, 480] on div "Eraser" at bounding box center [157, 575] width 25 height 8
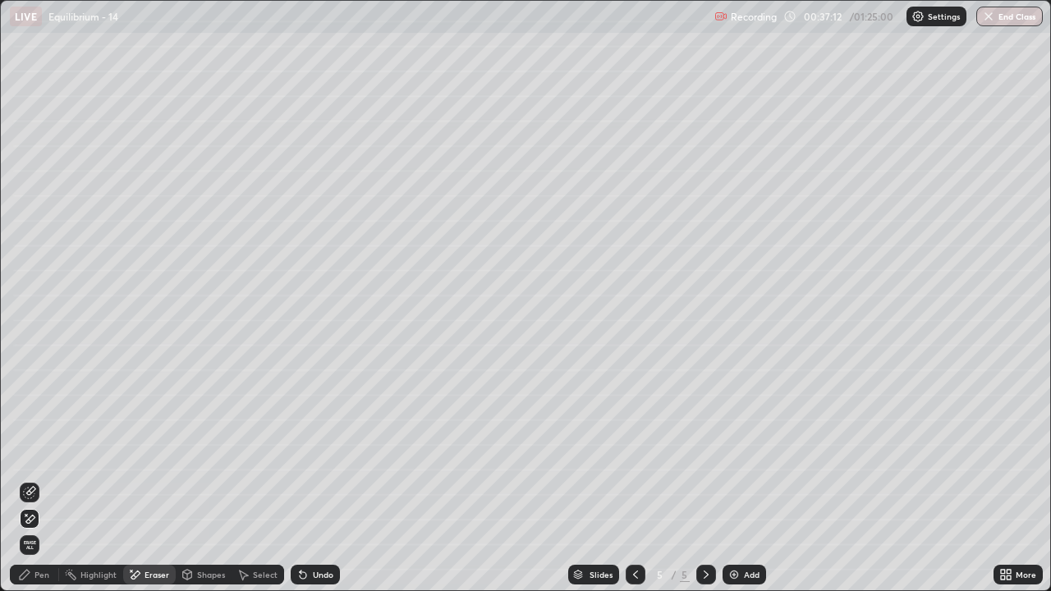
click at [191, 480] on icon at bounding box center [187, 574] width 13 height 13
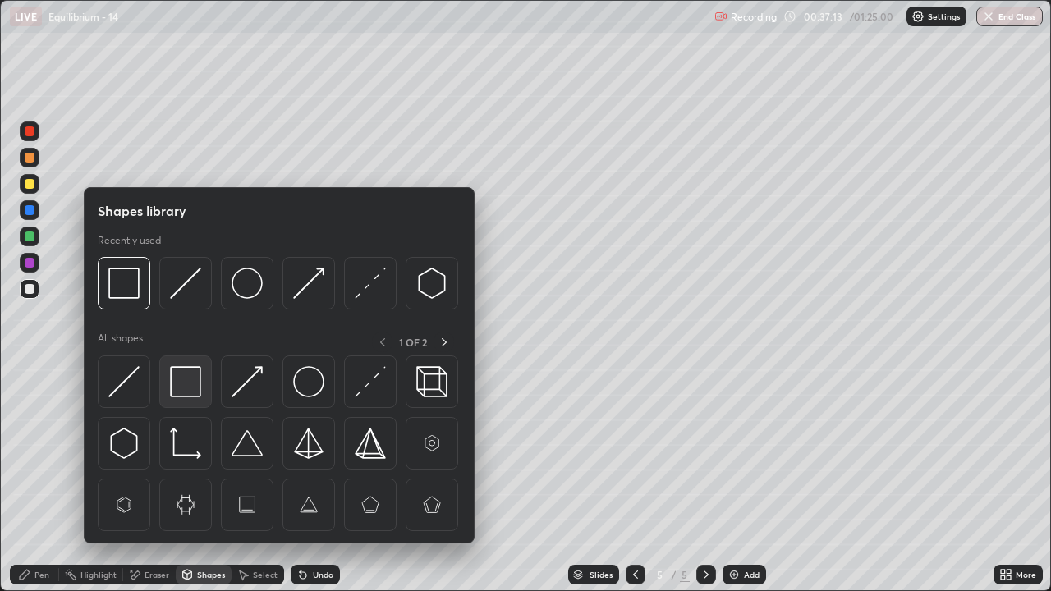
click at [179, 390] on img at bounding box center [185, 381] width 31 height 31
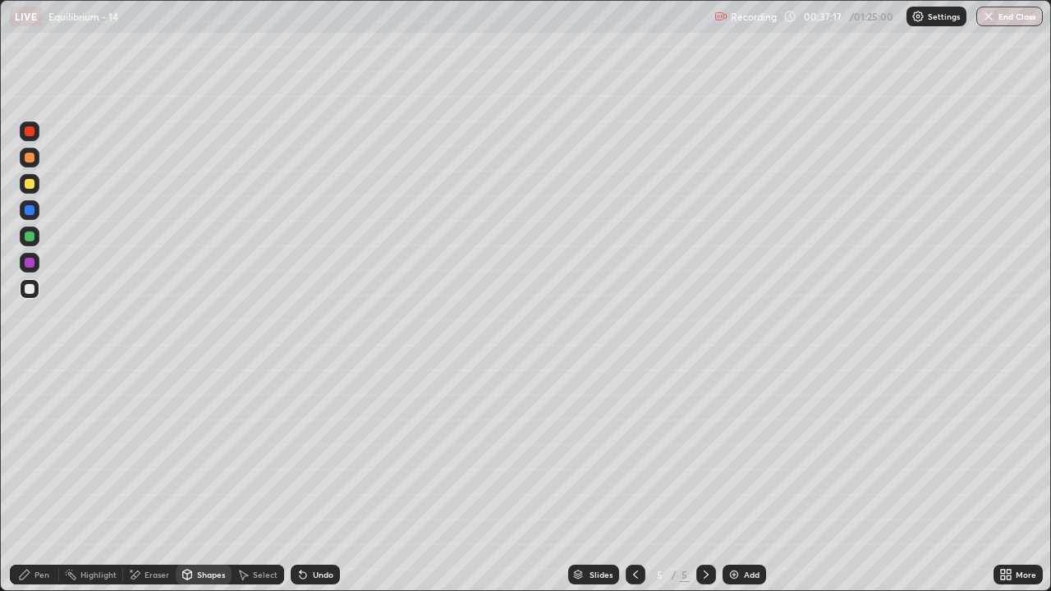
click at [43, 480] on div "Pen" at bounding box center [42, 575] width 15 height 8
click at [30, 188] on div at bounding box center [30, 184] width 10 height 10
click at [33, 291] on div at bounding box center [30, 289] width 10 height 10
click at [317, 480] on div "Undo" at bounding box center [323, 575] width 21 height 8
click at [315, 480] on div "Undo" at bounding box center [323, 575] width 21 height 8
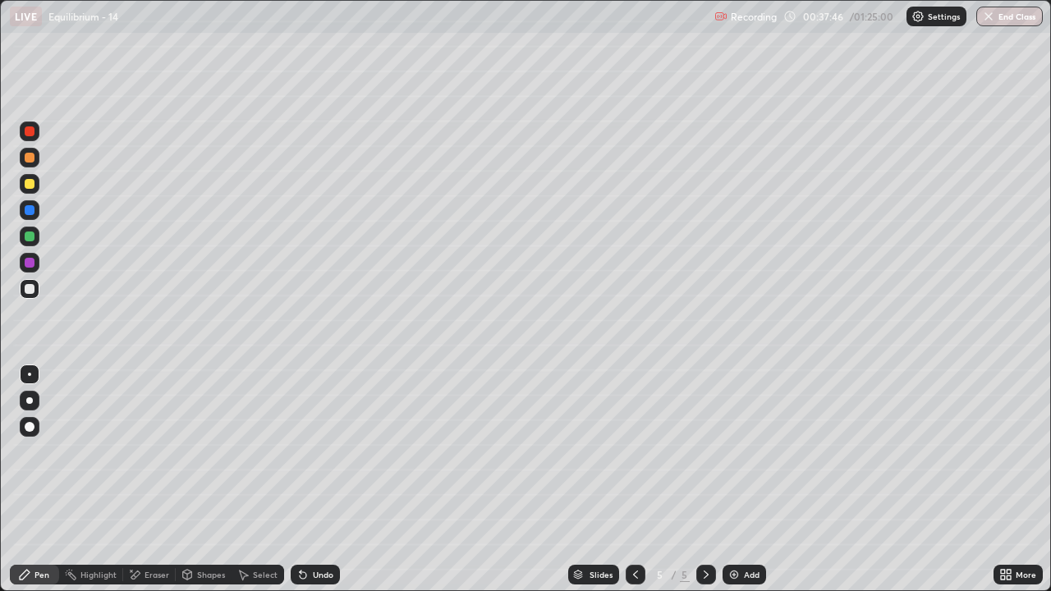
click at [317, 480] on div "Undo" at bounding box center [323, 575] width 21 height 8
click at [321, 480] on div "Undo" at bounding box center [323, 575] width 21 height 8
click at [320, 480] on div "Undo" at bounding box center [323, 575] width 21 height 8
click at [316, 480] on div "Undo" at bounding box center [323, 575] width 21 height 8
click at [318, 480] on div "Undo" at bounding box center [323, 575] width 21 height 8
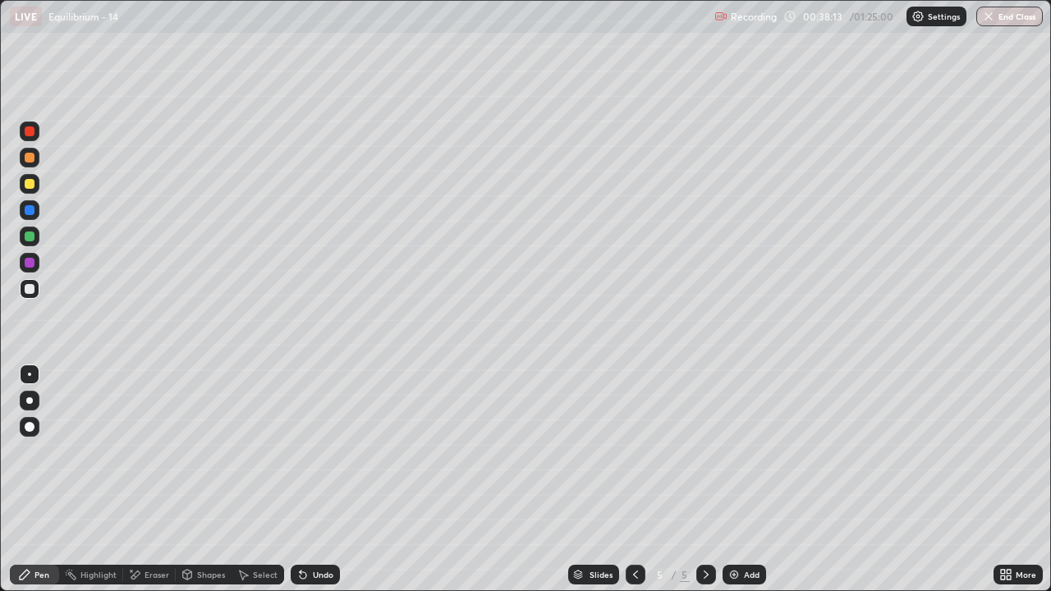
click at [30, 185] on div at bounding box center [30, 184] width 10 height 10
click at [729, 480] on img at bounding box center [734, 574] width 13 height 13
click at [30, 291] on div at bounding box center [30, 289] width 10 height 10
click at [204, 480] on div "Shapes" at bounding box center [211, 575] width 28 height 8
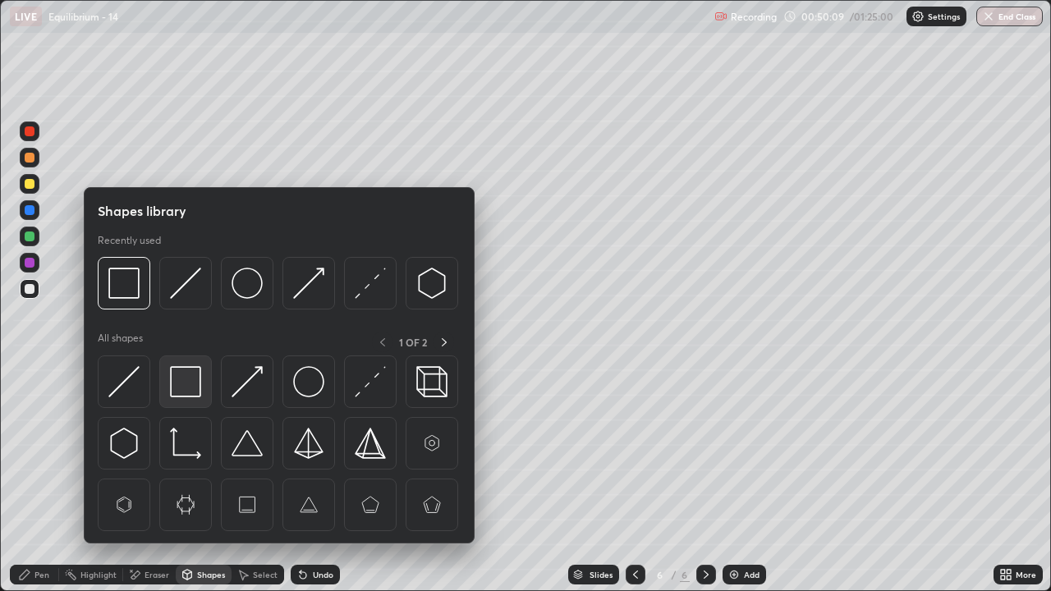
click at [192, 386] on img at bounding box center [185, 381] width 31 height 31
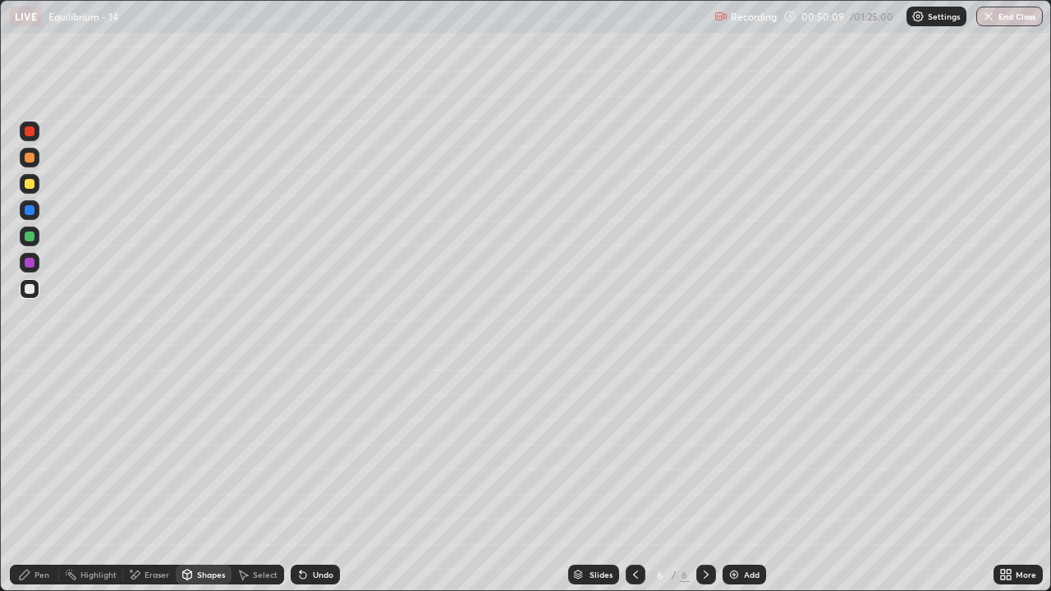
click at [33, 184] on div at bounding box center [30, 184] width 10 height 10
click at [634, 480] on icon at bounding box center [635, 574] width 13 height 13
click at [44, 480] on div "Pen" at bounding box center [42, 575] width 15 height 8
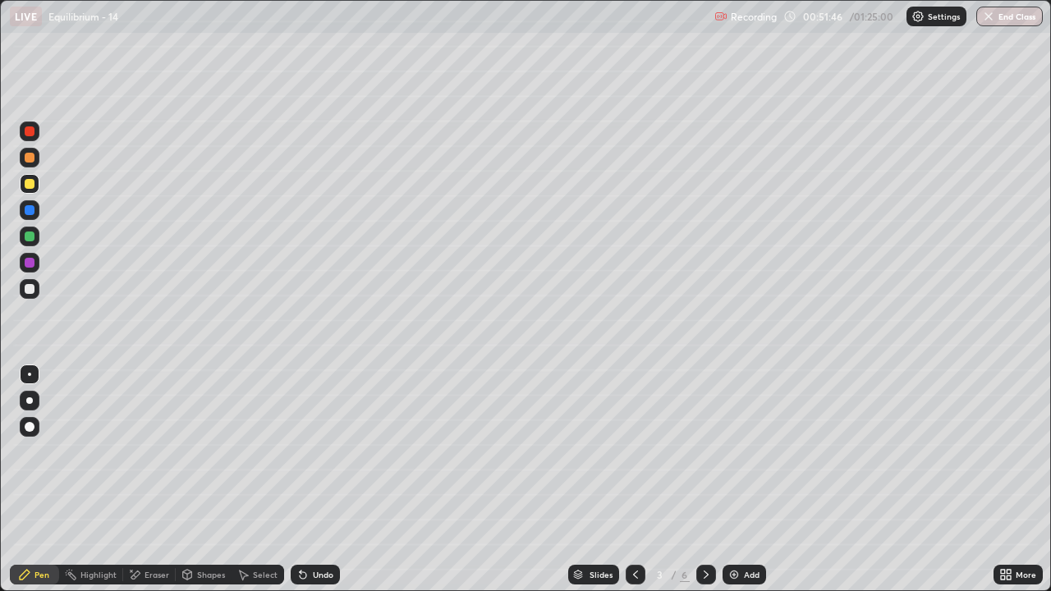
click at [49, 480] on div "Pen" at bounding box center [34, 575] width 49 height 20
click at [711, 480] on icon at bounding box center [706, 574] width 13 height 13
click at [702, 480] on icon at bounding box center [706, 574] width 13 height 13
click at [711, 480] on icon at bounding box center [706, 574] width 13 height 13
click at [740, 480] on div "Add" at bounding box center [745, 575] width 44 height 20
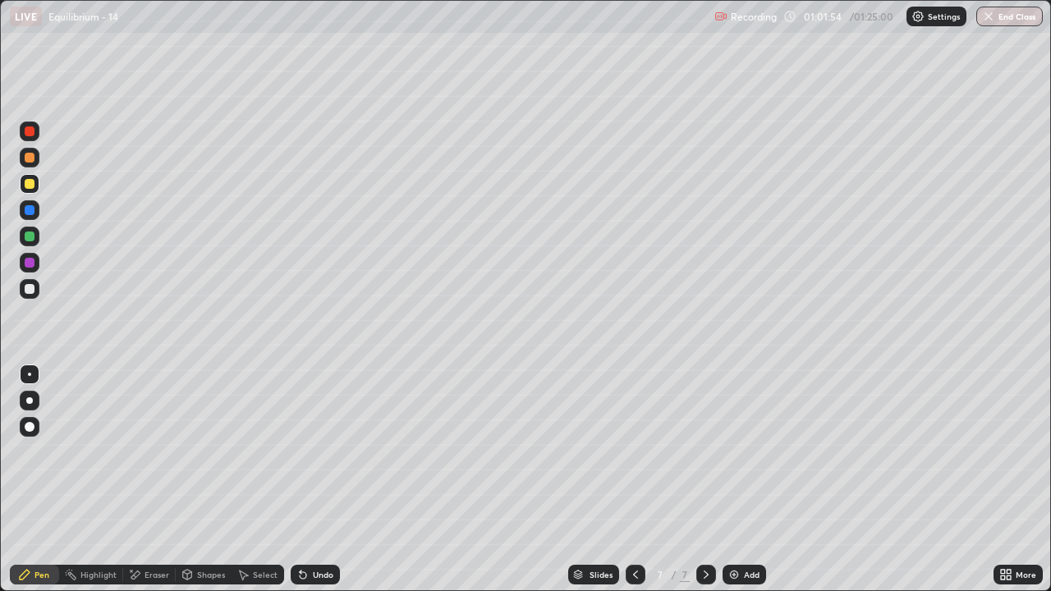
click at [320, 480] on div "Undo" at bounding box center [323, 575] width 21 height 8
click at [319, 480] on div "Undo" at bounding box center [323, 575] width 21 height 8
click at [316, 480] on div "Undo" at bounding box center [323, 575] width 21 height 8
click at [315, 480] on div "Undo" at bounding box center [323, 575] width 21 height 8
click at [320, 480] on div "Undo" at bounding box center [323, 575] width 21 height 8
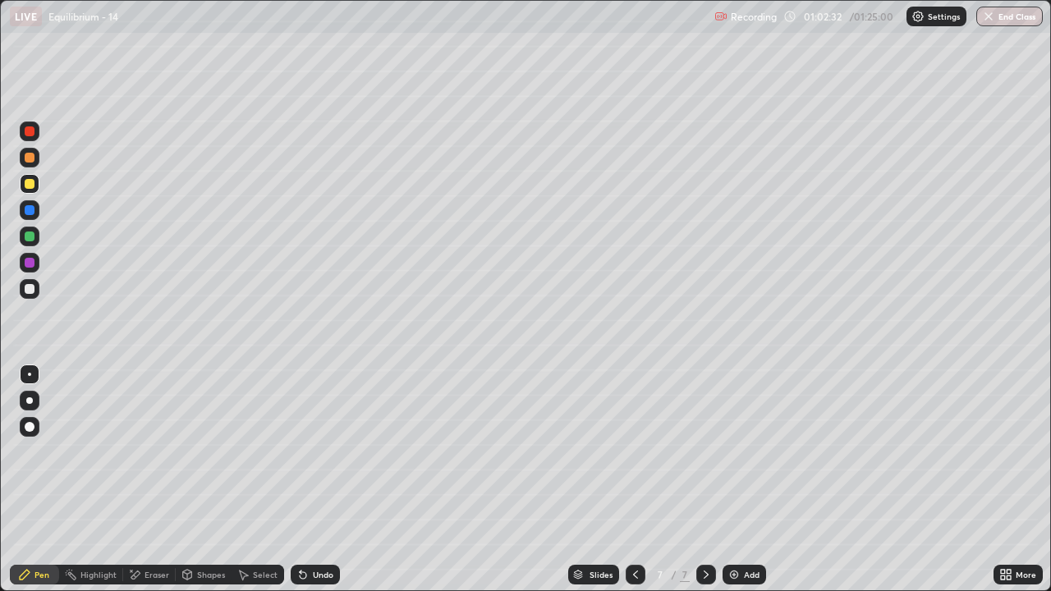
click at [320, 480] on div "Undo" at bounding box center [323, 575] width 21 height 8
click at [145, 480] on div "Eraser" at bounding box center [157, 575] width 25 height 8
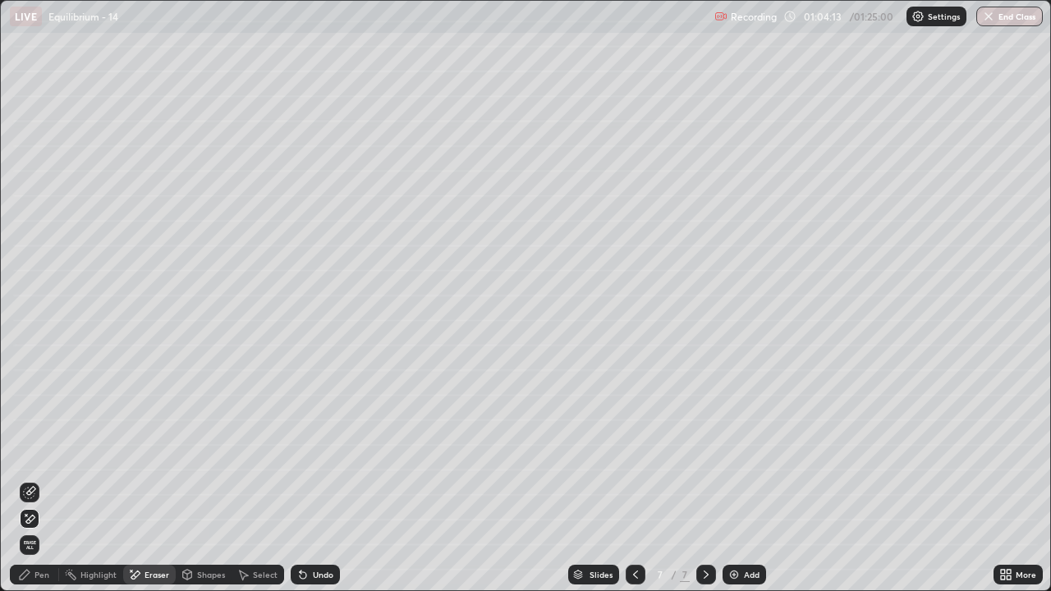
click at [43, 480] on div "Pen" at bounding box center [42, 575] width 15 height 8
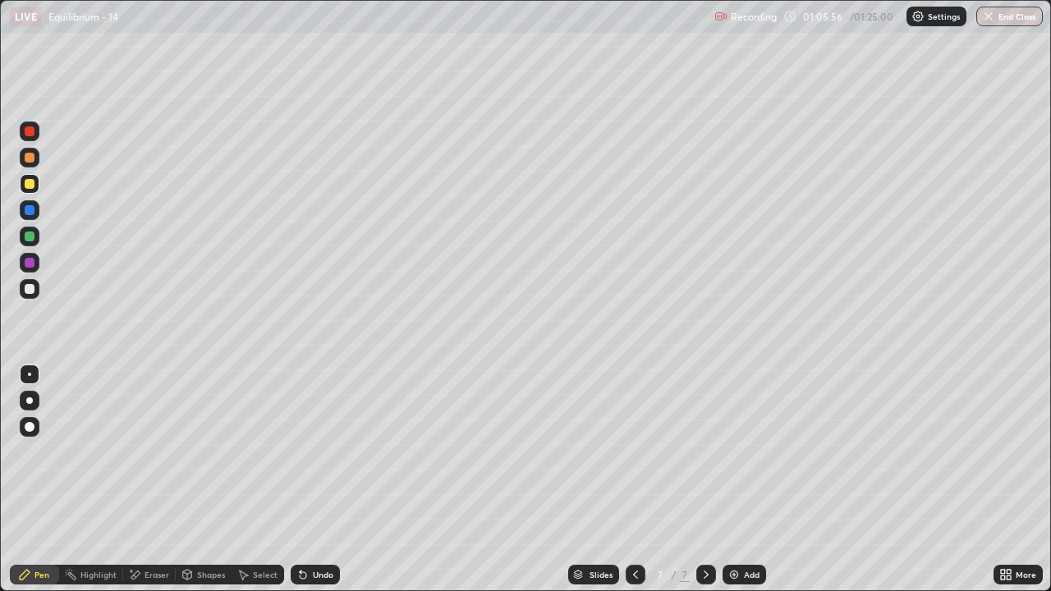
click at [737, 480] on img at bounding box center [734, 574] width 13 height 13
click at [33, 288] on div at bounding box center [30, 289] width 10 height 10
click at [208, 480] on div "Shapes" at bounding box center [211, 575] width 28 height 8
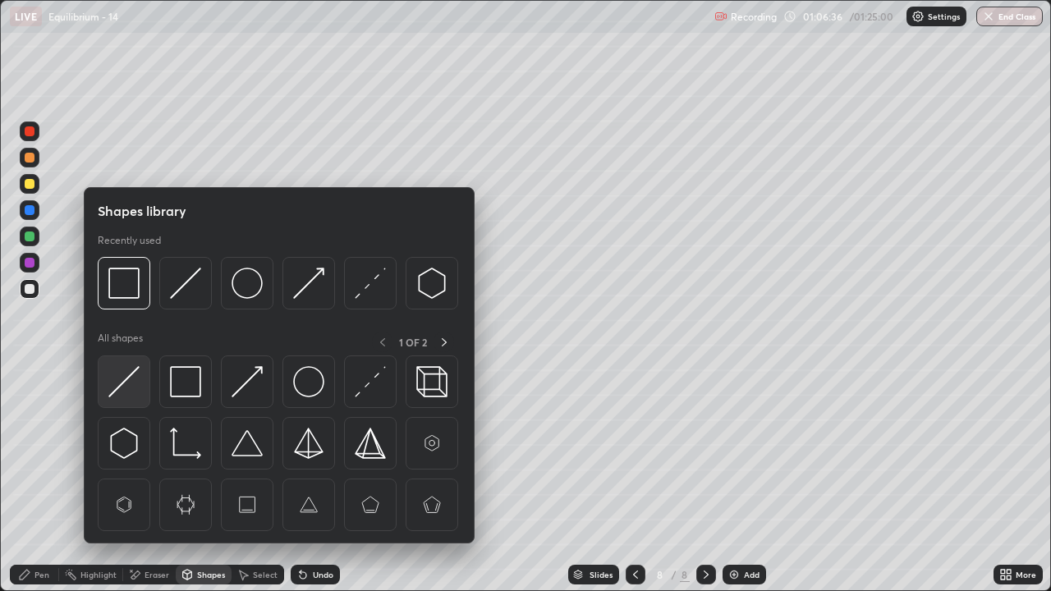
click at [137, 386] on img at bounding box center [123, 381] width 31 height 31
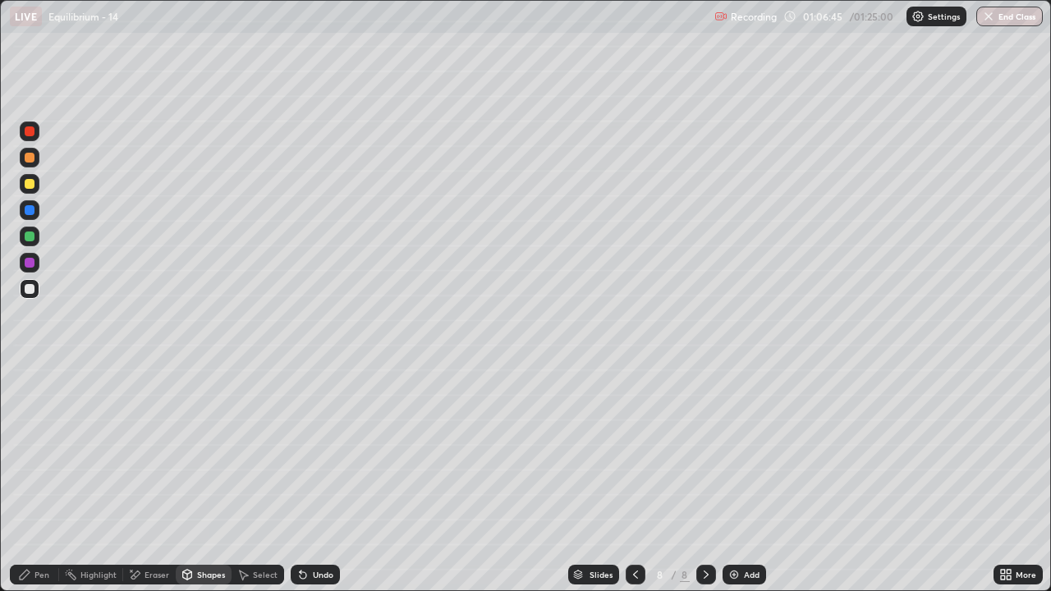
click at [54, 480] on div "Pen" at bounding box center [34, 575] width 49 height 20
click at [203, 480] on div "Shapes" at bounding box center [211, 575] width 28 height 8
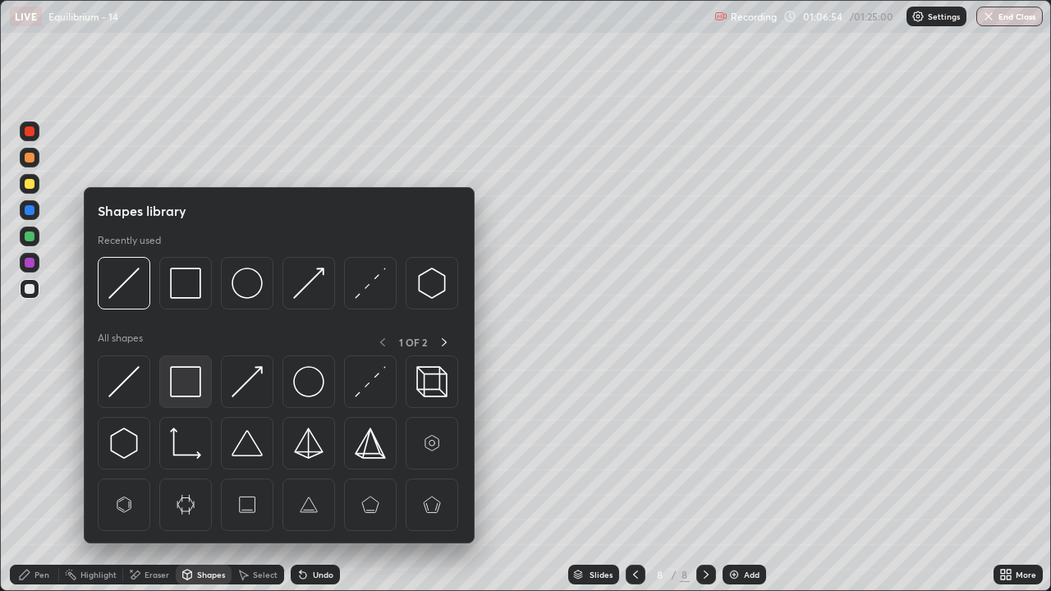
click at [186, 400] on div at bounding box center [185, 382] width 53 height 53
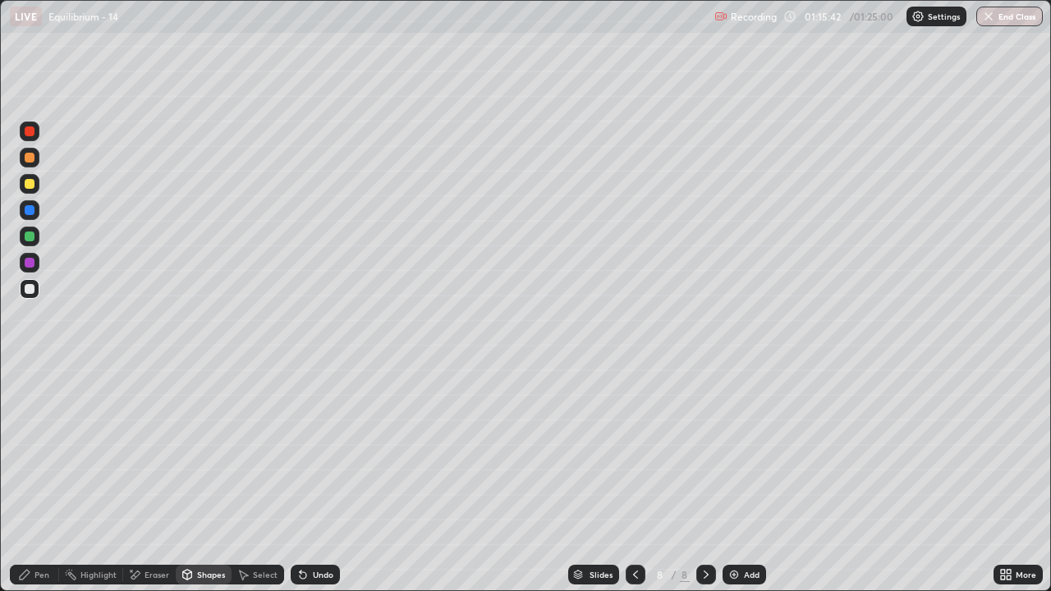
click at [41, 480] on div "Pen" at bounding box center [42, 575] width 15 height 8
click at [145, 480] on div "Eraser" at bounding box center [157, 575] width 25 height 8
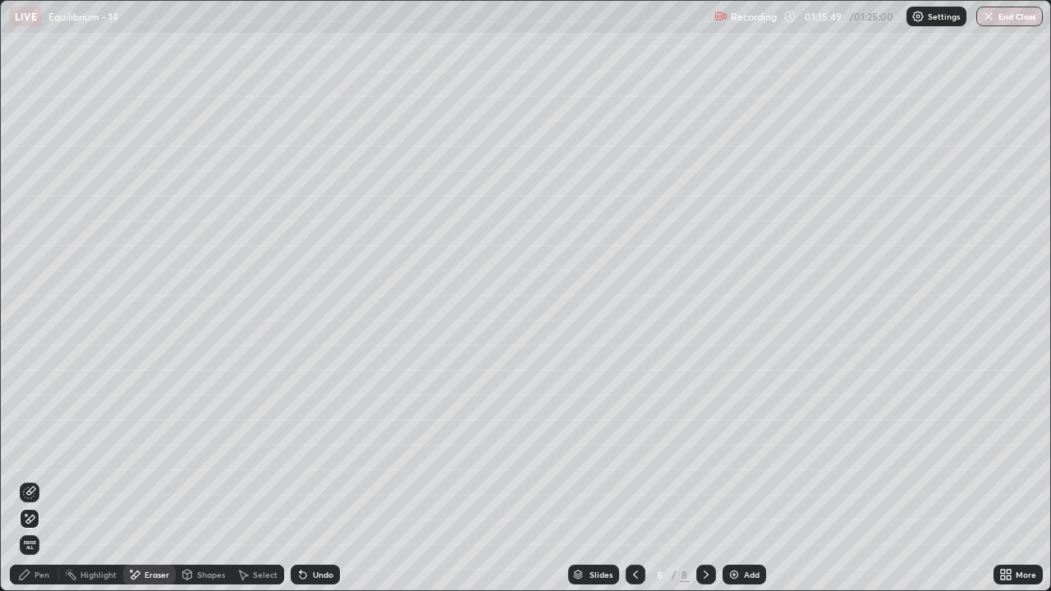
click at [43, 480] on div "Pen" at bounding box center [42, 575] width 15 height 8
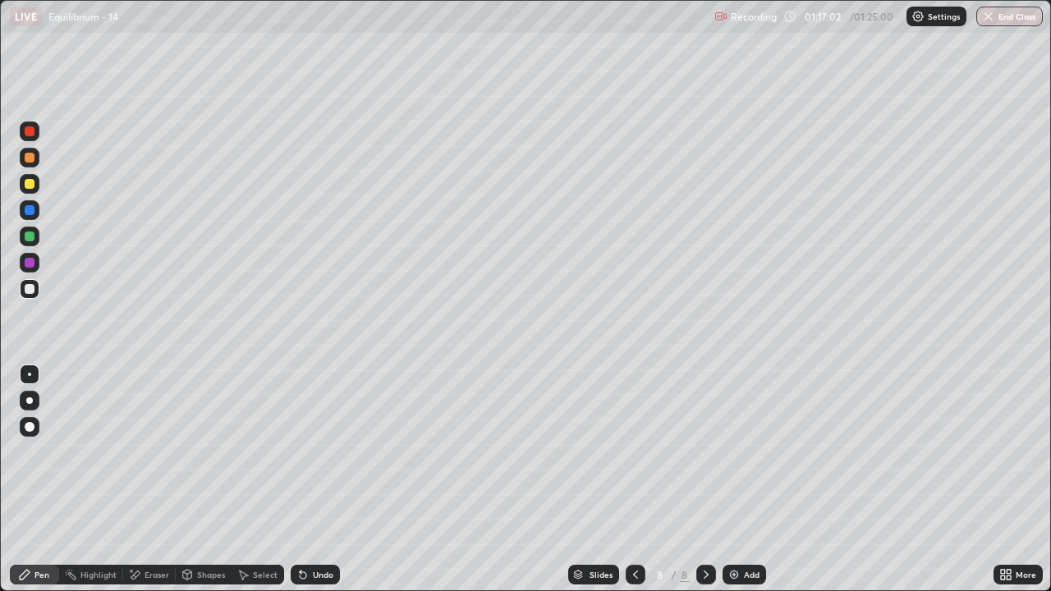
click at [313, 480] on div "Undo" at bounding box center [323, 575] width 21 height 8
click at [30, 237] on div at bounding box center [30, 237] width 10 height 10
click at [1013, 18] on button "End Class" at bounding box center [1010, 17] width 65 height 20
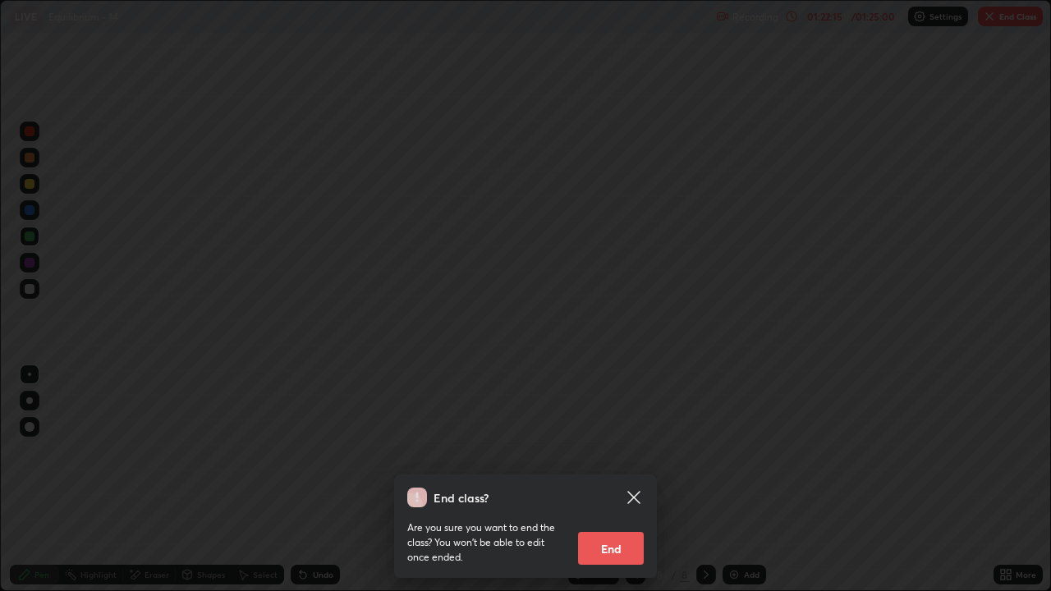
click at [610, 480] on button "End" at bounding box center [611, 548] width 66 height 33
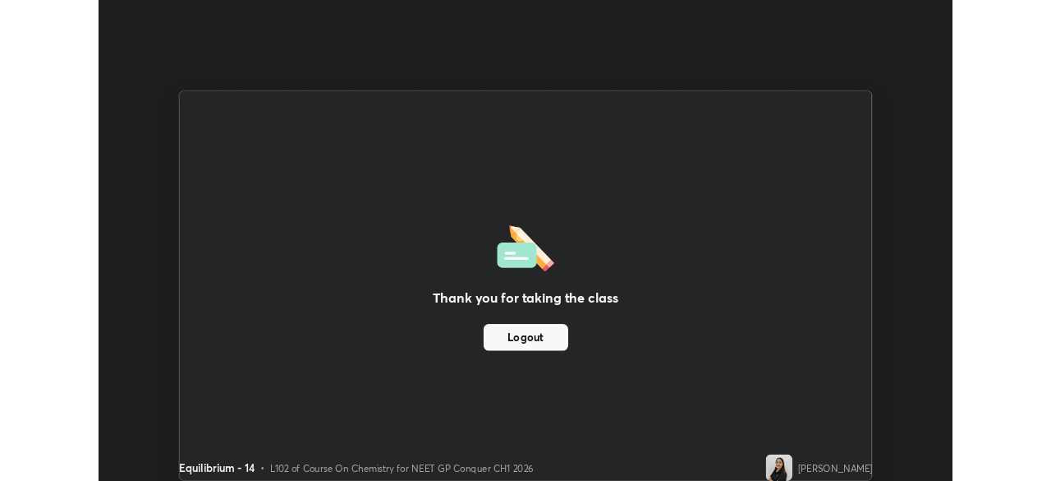
scroll to position [81665, 81094]
